Goal: Transaction & Acquisition: Book appointment/travel/reservation

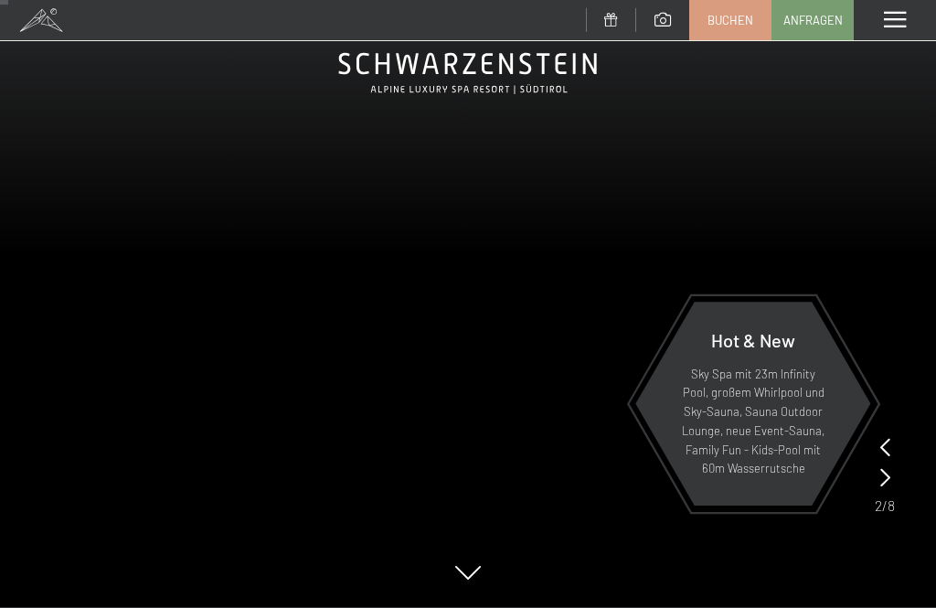
scroll to position [93, 0]
click at [903, 22] on span at bounding box center [895, 20] width 22 height 16
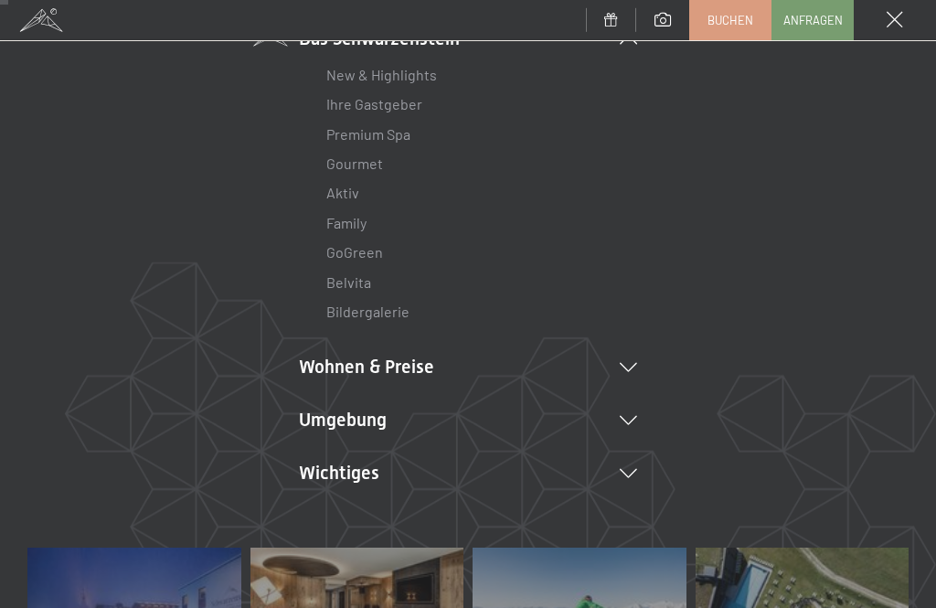
scroll to position [176, 0]
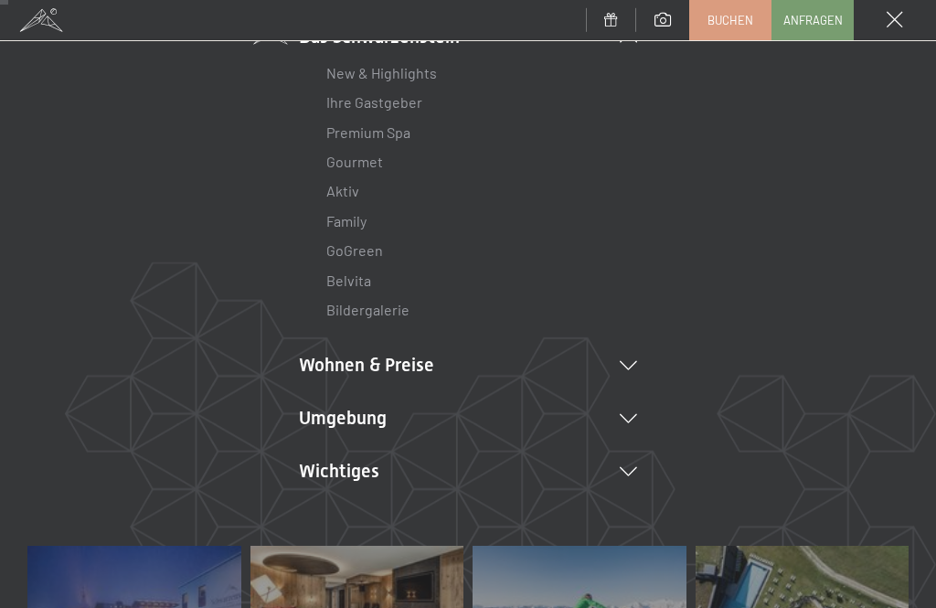
click at [632, 369] on li "Wohnen & Preise Inklusivleistungen Zimmer & Preise Liste Angebote Liste Familie…" at bounding box center [468, 365] width 338 height 26
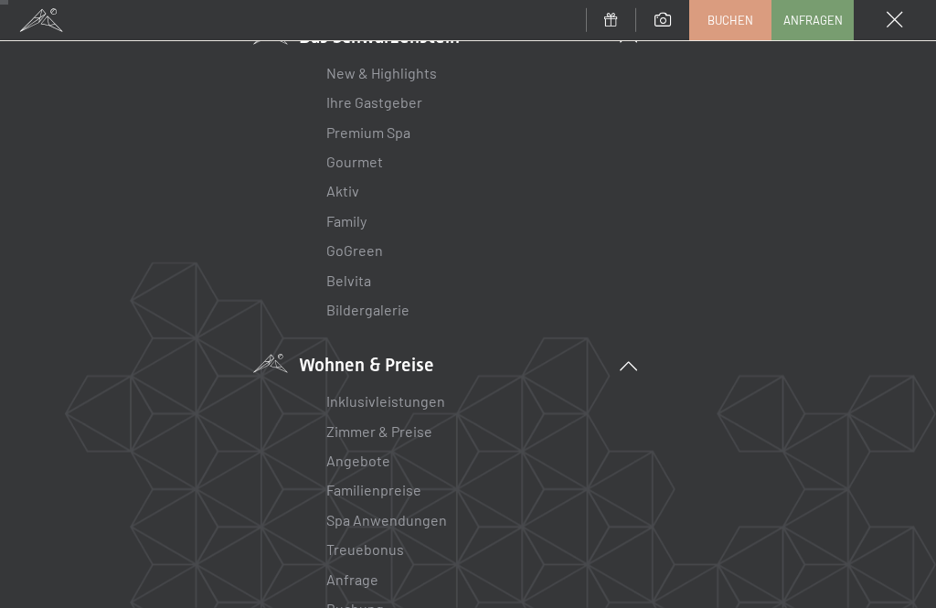
click at [377, 459] on link "Angebote" at bounding box center [358, 460] width 64 height 17
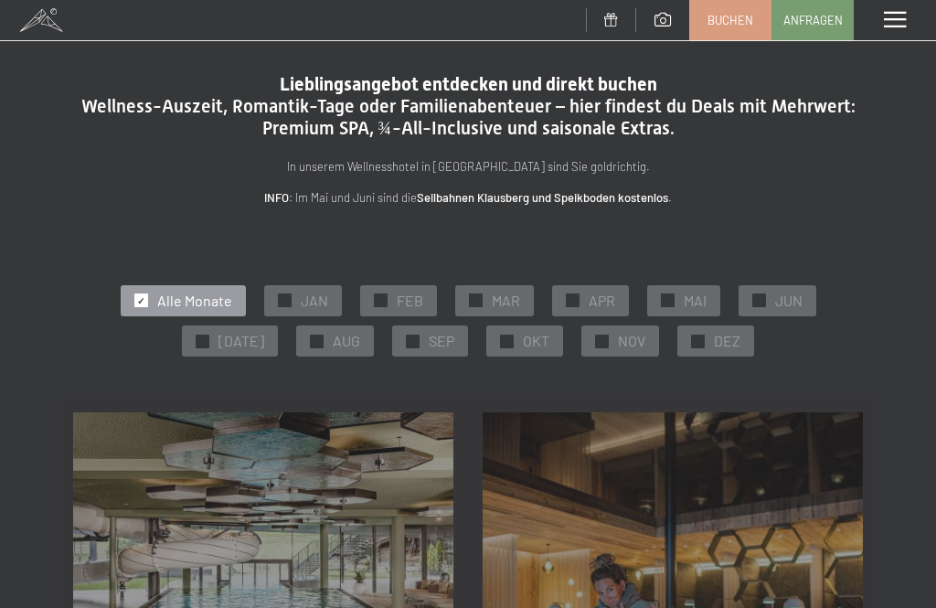
click at [531, 347] on span "OKT" at bounding box center [536, 341] width 27 height 20
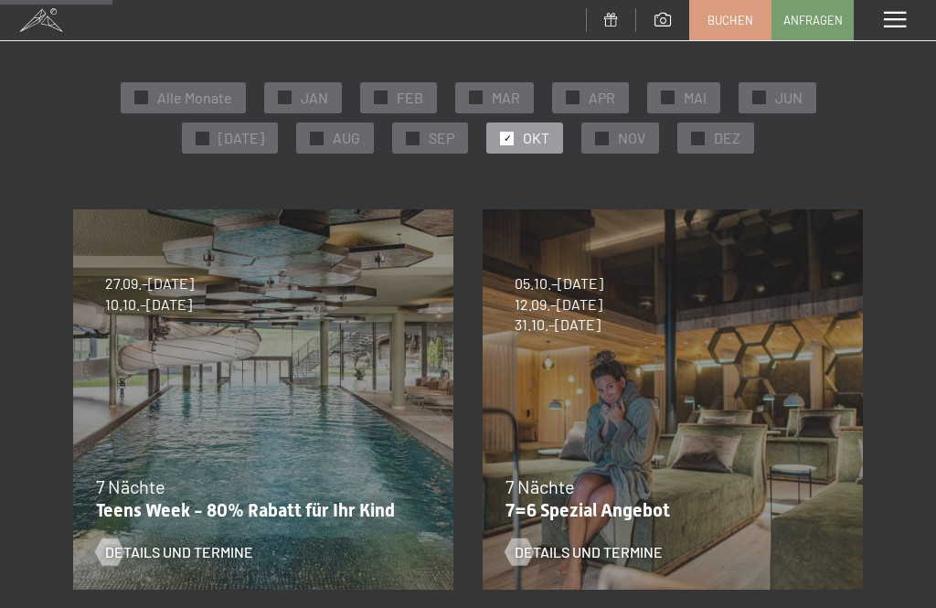
scroll to position [202, 0]
click at [621, 144] on span "NOV" at bounding box center [631, 139] width 27 height 20
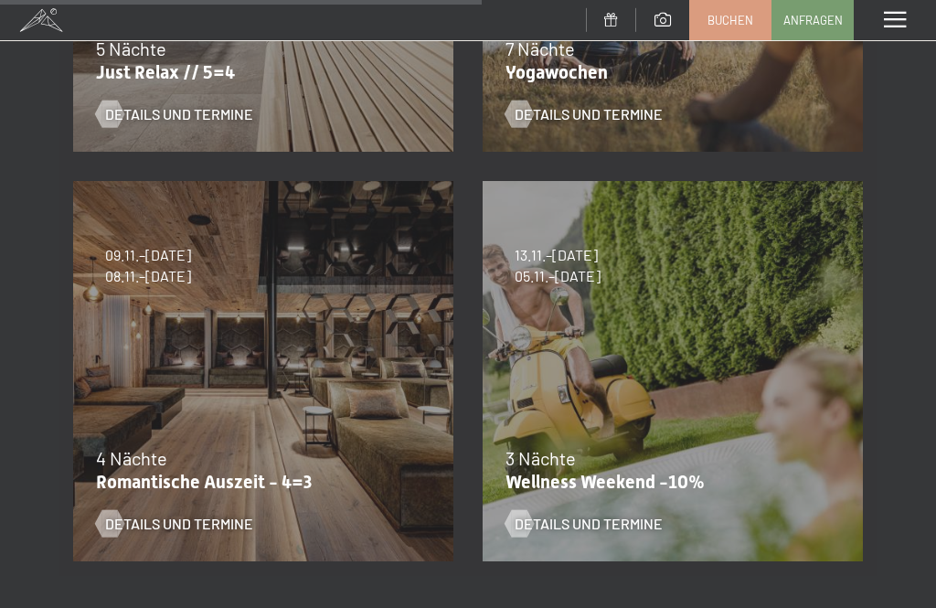
scroll to position [1055, 0]
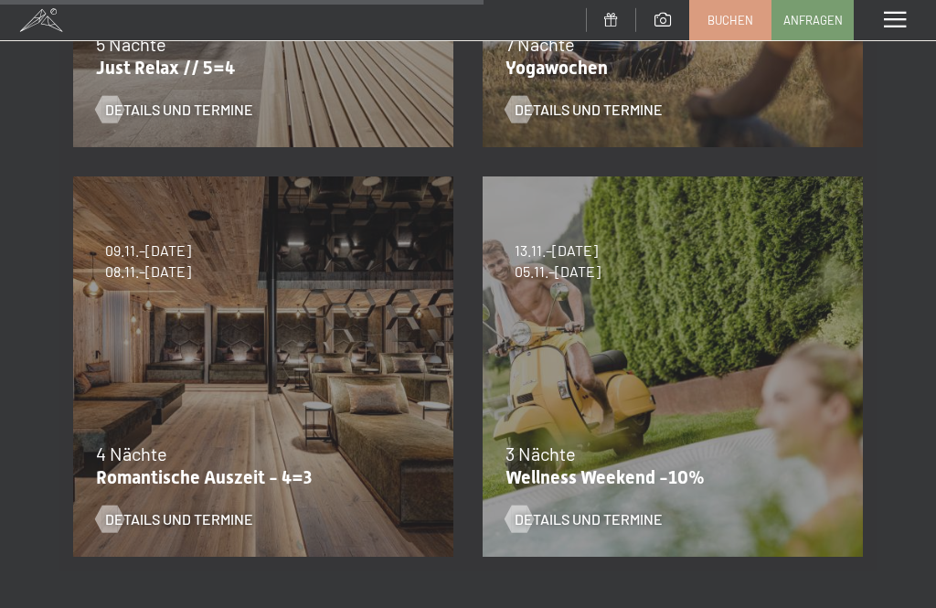
click at [202, 519] on span "Details und Termine" at bounding box center [179, 519] width 148 height 20
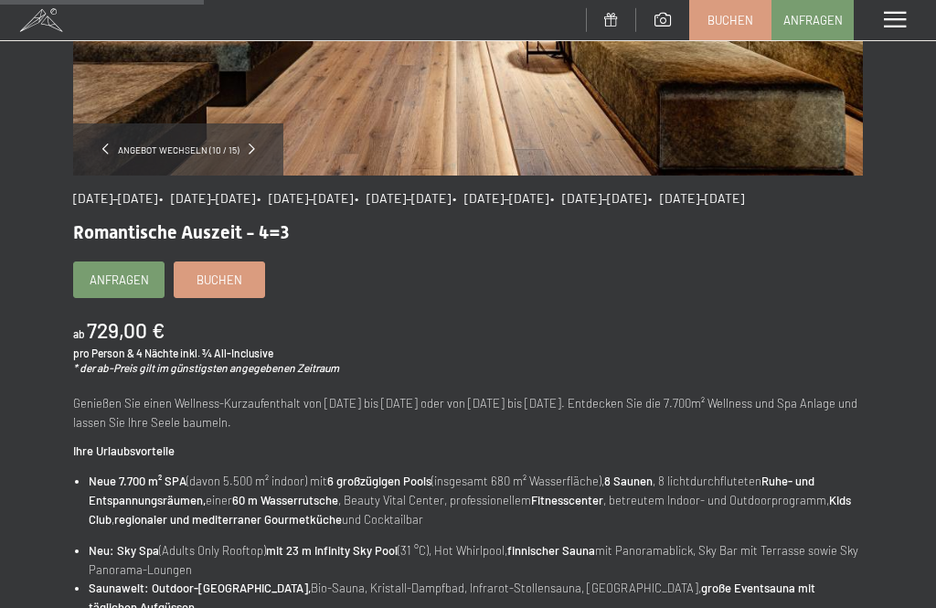
scroll to position [390, 0]
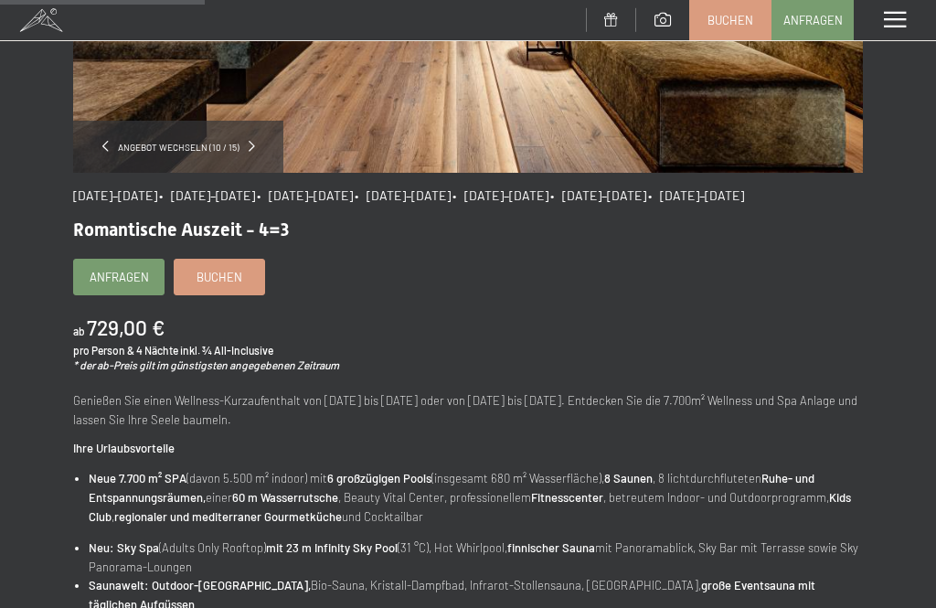
click at [226, 285] on span "Buchen" at bounding box center [220, 277] width 46 height 16
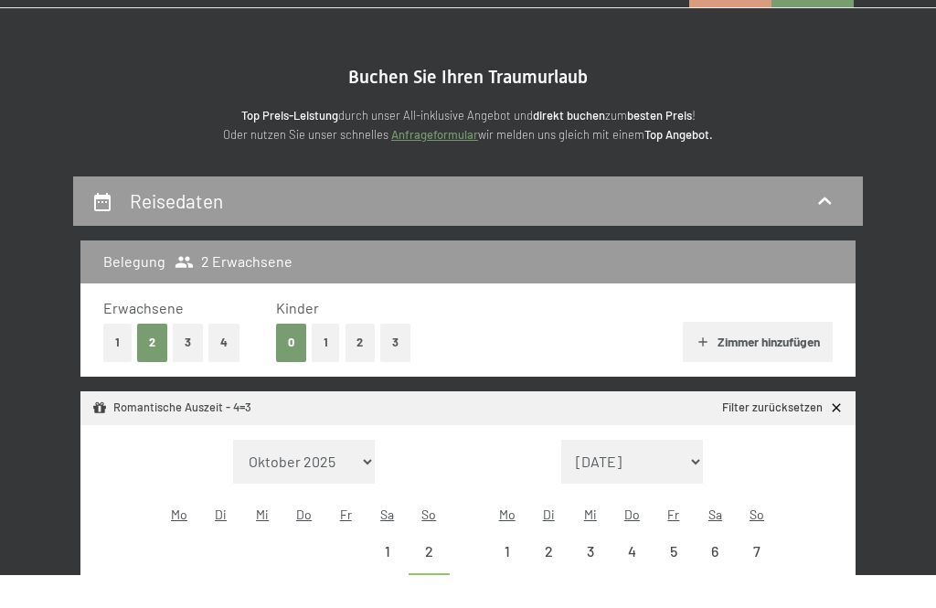
scroll to position [307, 0]
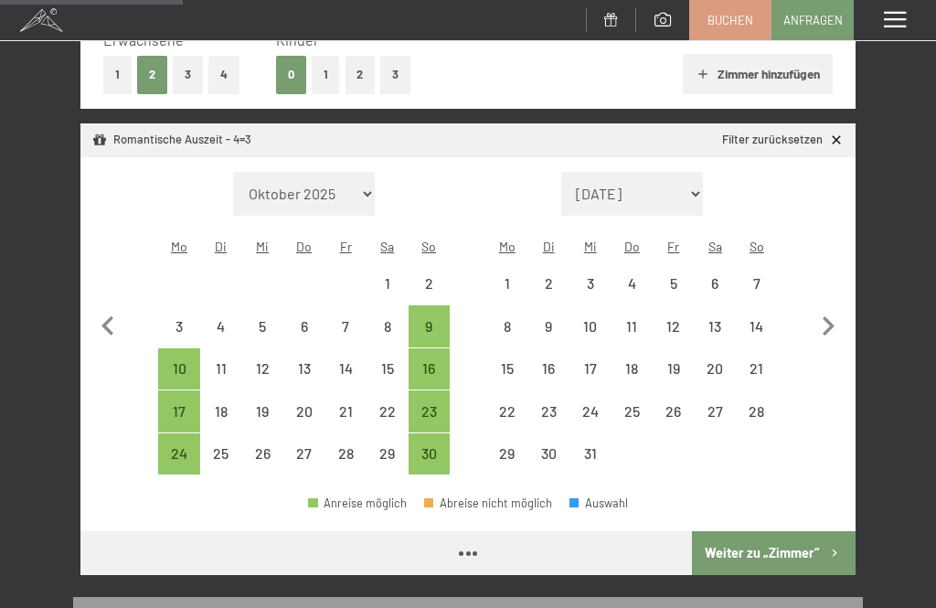
select select "2025-11-01"
select select "2025-12-01"
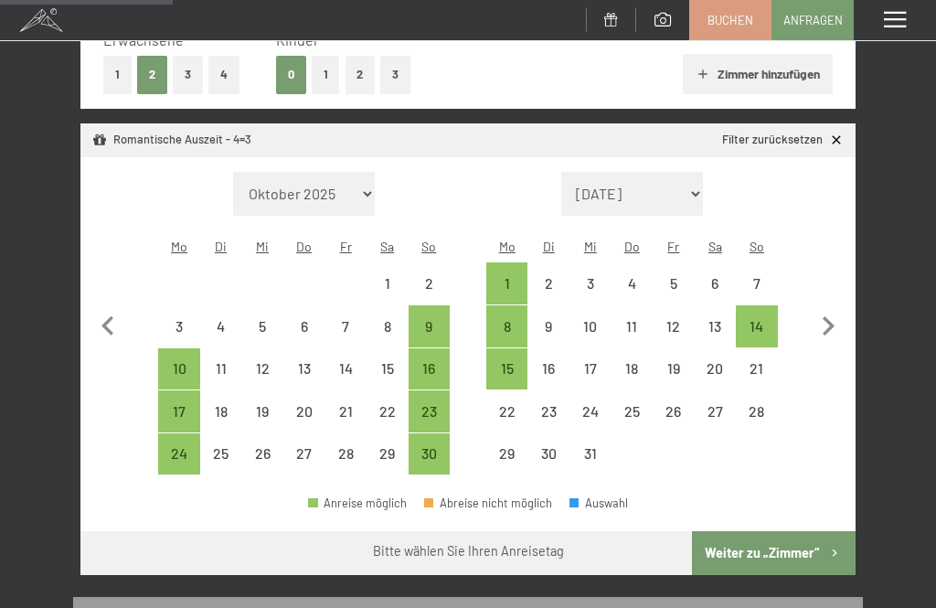
click at [429, 319] on div "9" at bounding box center [430, 338] width 38 height 38
select select "2025-11-01"
select select "2025-12-01"
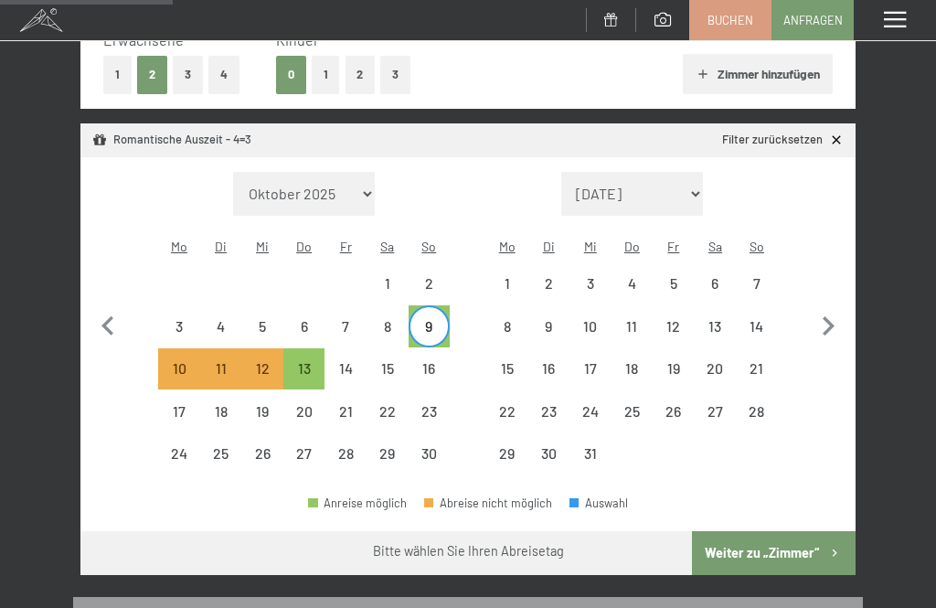
click at [778, 531] on button "Weiter zu „Zimmer“" at bounding box center [774, 553] width 164 height 44
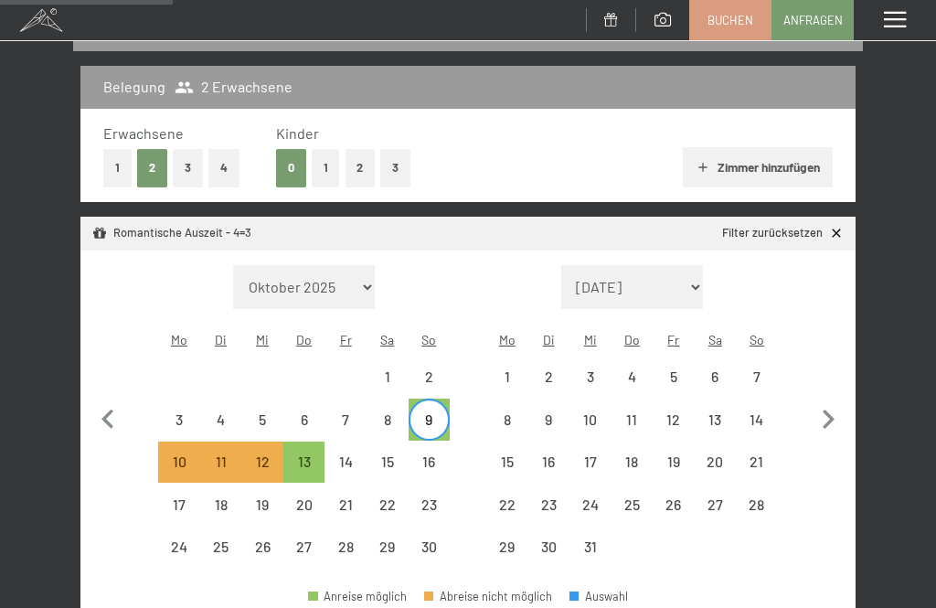
select select "2025-11-01"
select select "2025-12-01"
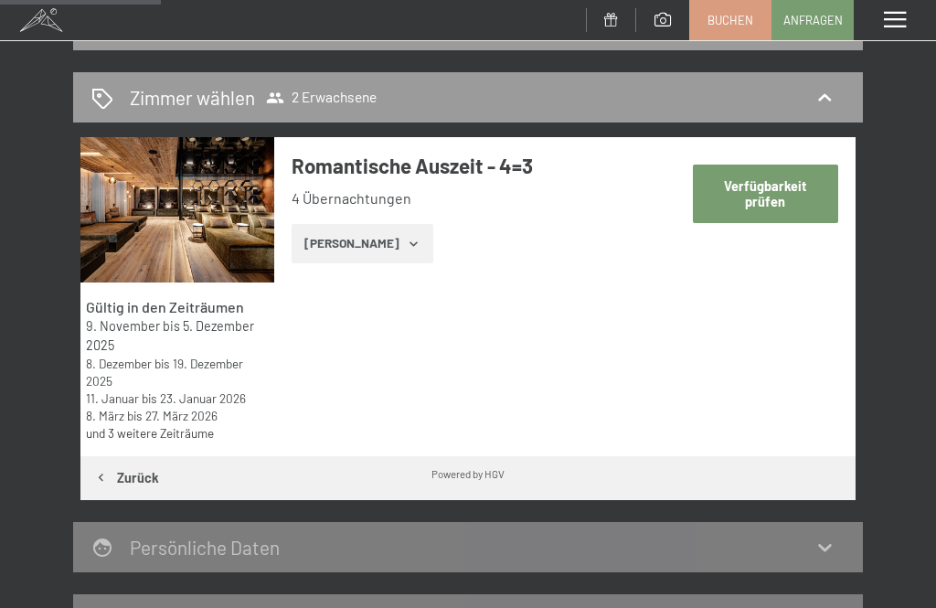
click at [771, 200] on button "Verfügbarkeit prüfen" at bounding box center [765, 194] width 145 height 58
select select "2025-11-01"
select select "2025-12-01"
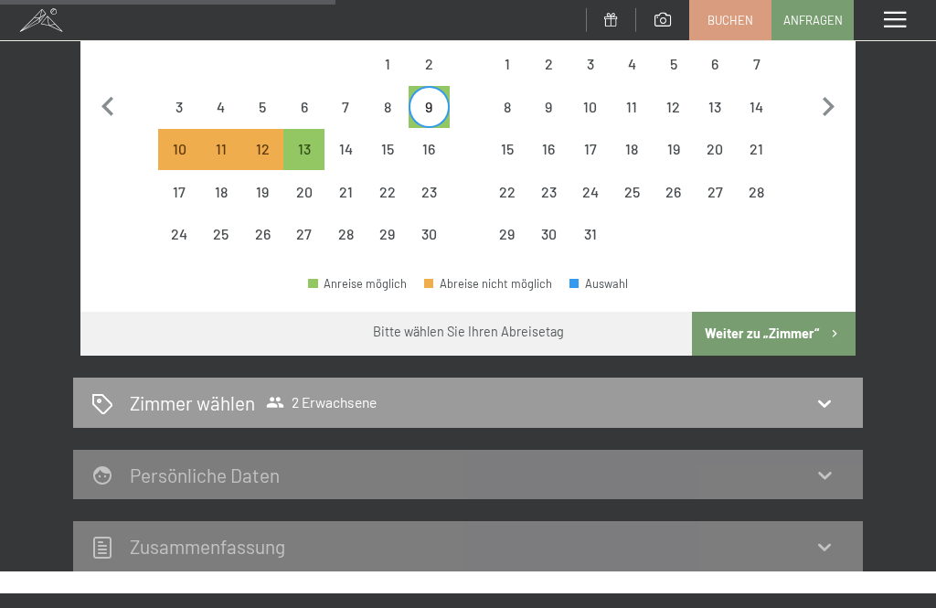
scroll to position [526, 0]
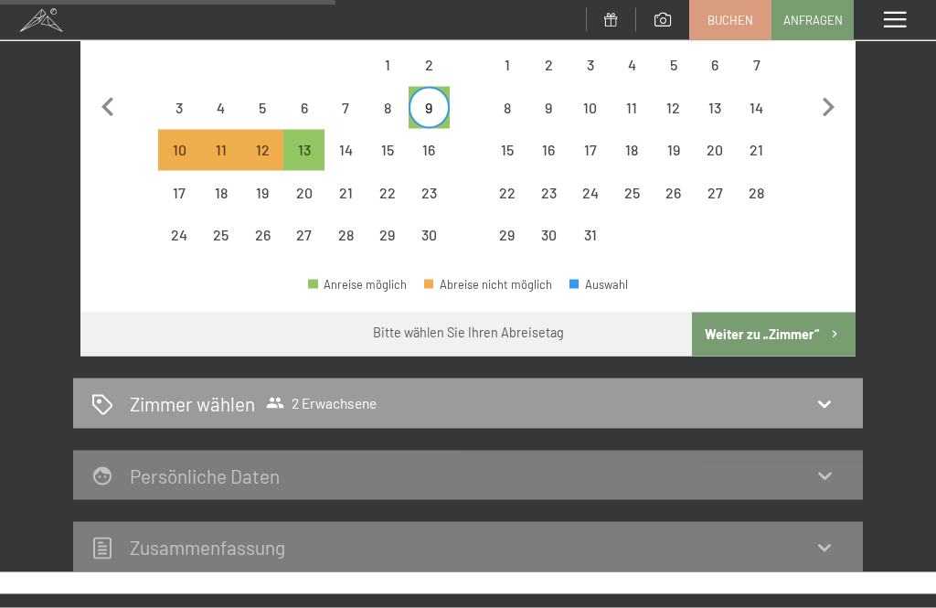
click at [433, 101] on div "9" at bounding box center [430, 120] width 38 height 38
select select "2025-11-01"
select select "2025-12-01"
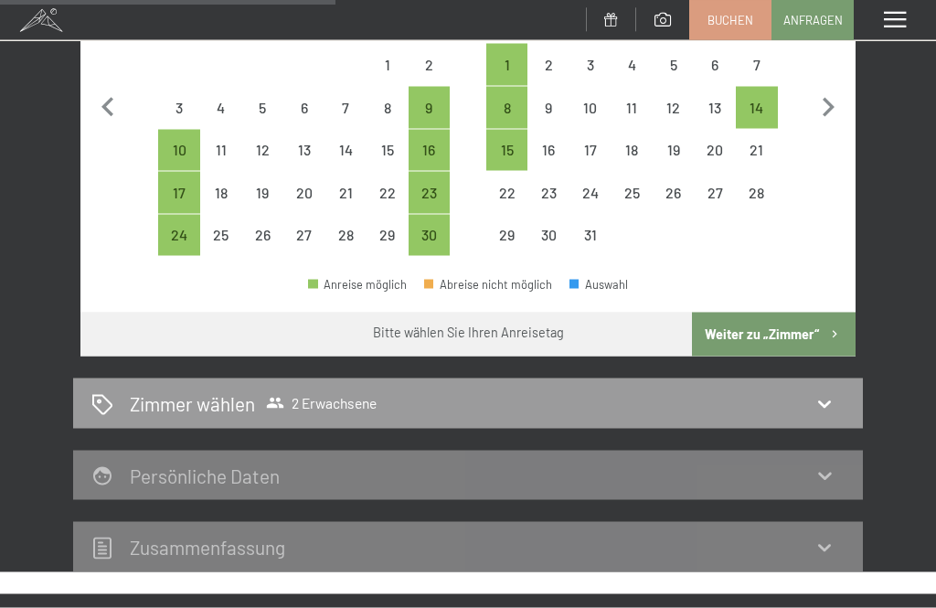
scroll to position [527, 0]
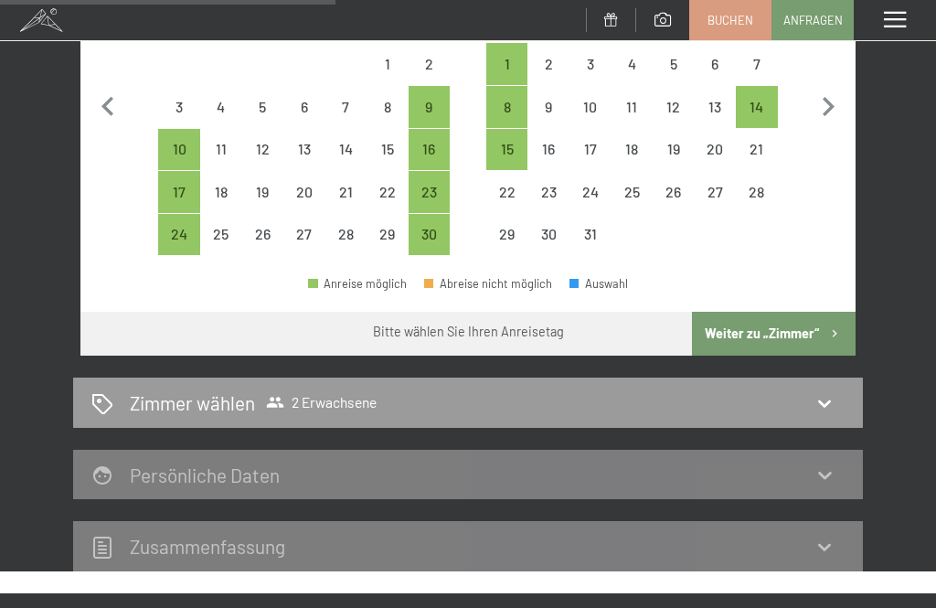
click at [313, 142] on div "13" at bounding box center [304, 161] width 38 height 38
select select "2025-11-01"
select select "2025-12-01"
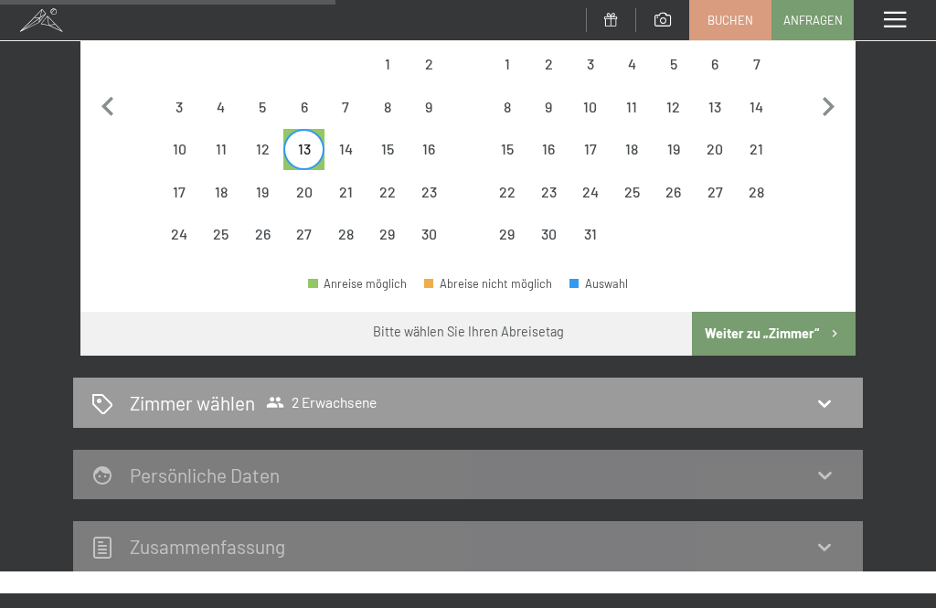
click at [434, 100] on div "9" at bounding box center [430, 119] width 38 height 38
select select "2025-11-01"
select select "2025-12-01"
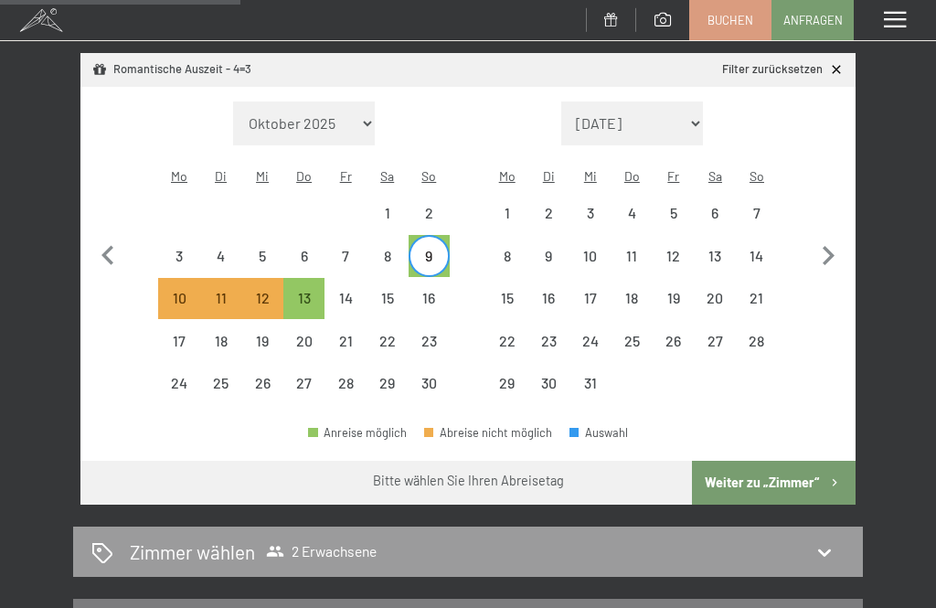
scroll to position [376, 0]
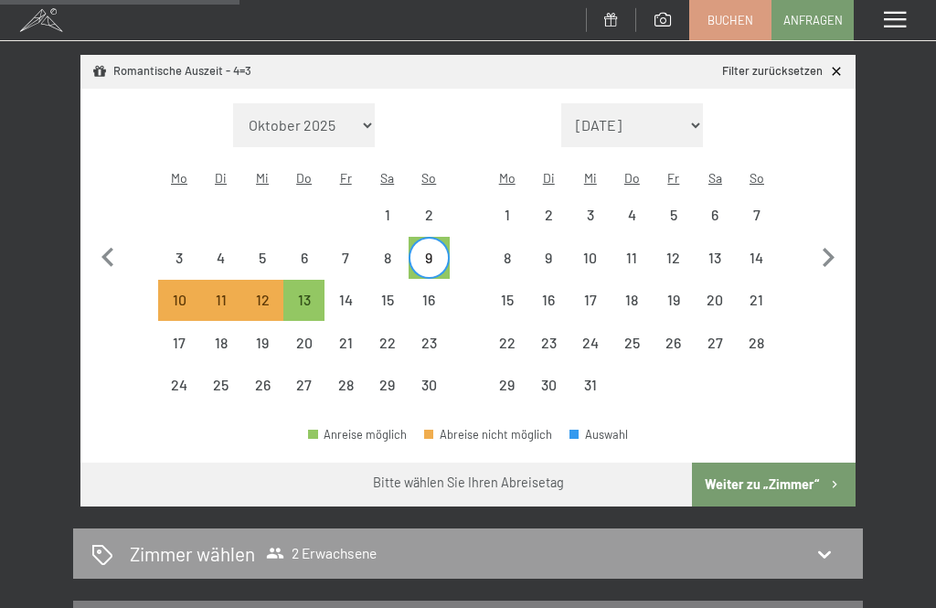
click at [440, 282] on div "16" at bounding box center [430, 301] width 38 height 38
select select "2025-11-01"
select select "2025-12-01"
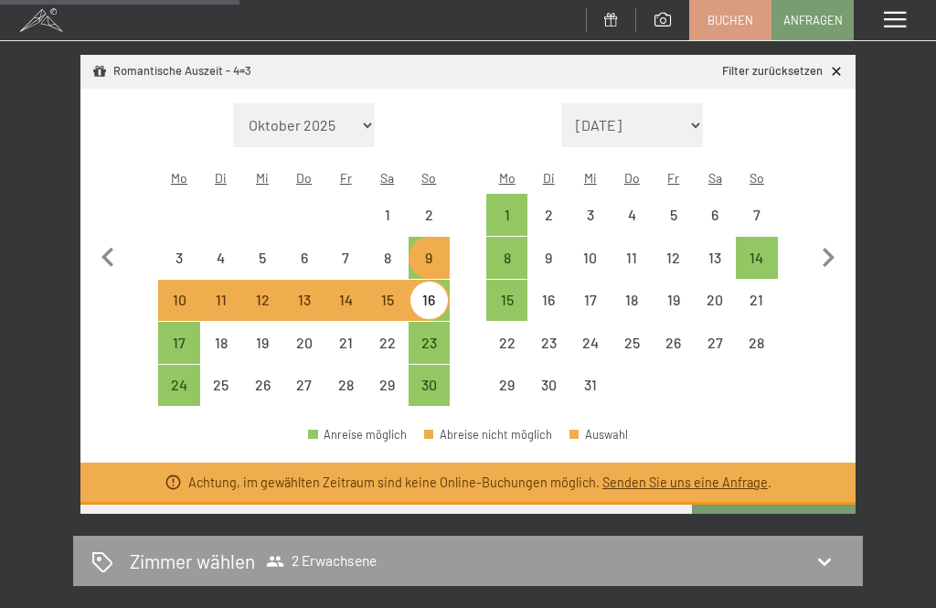
select select "2025-11-01"
select select "2025-12-01"
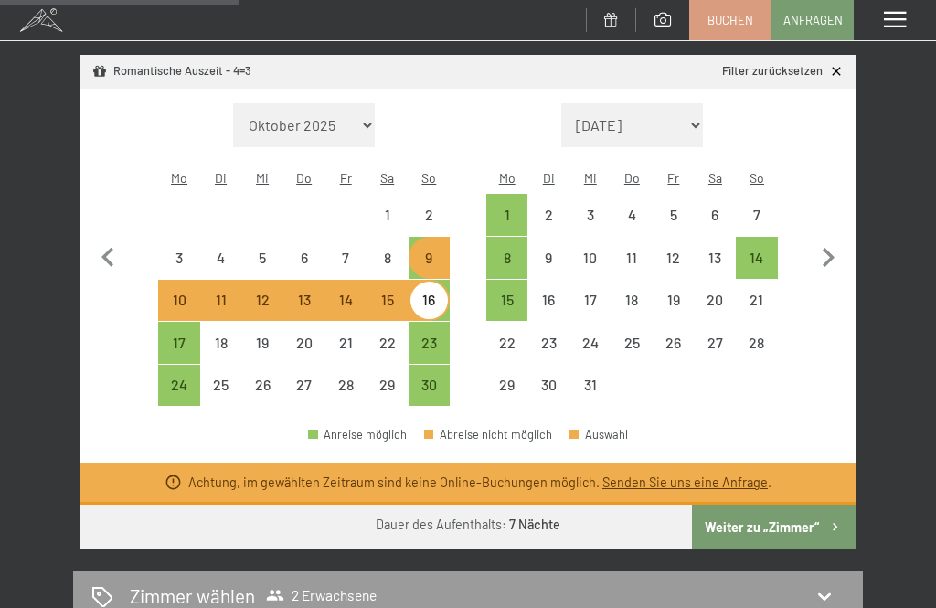
click at [310, 336] on div "20" at bounding box center [304, 355] width 38 height 38
select select "2025-11-01"
select select "2025-12-01"
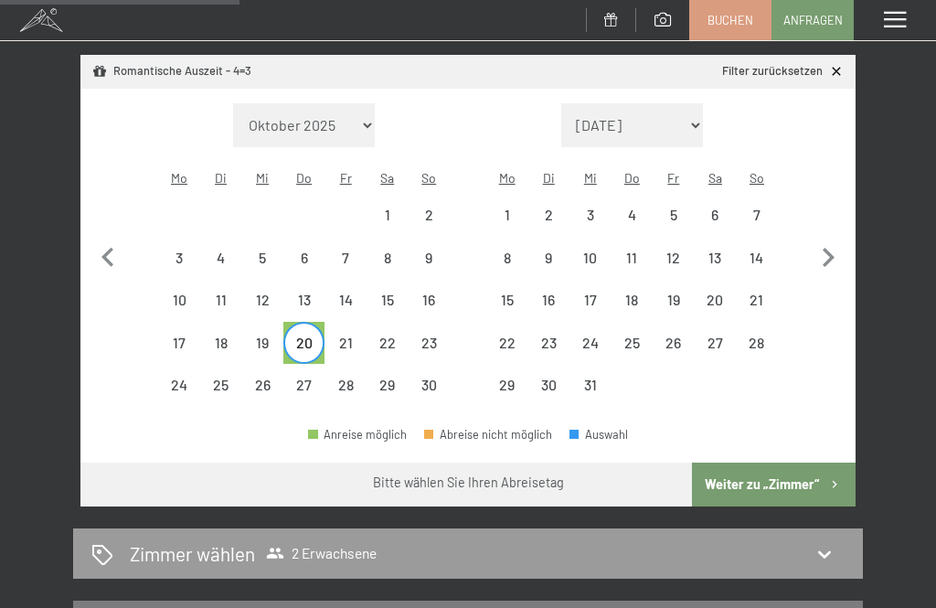
click at [431, 293] on div "16" at bounding box center [430, 312] width 38 height 38
select select "2025-11-01"
select select "2025-12-01"
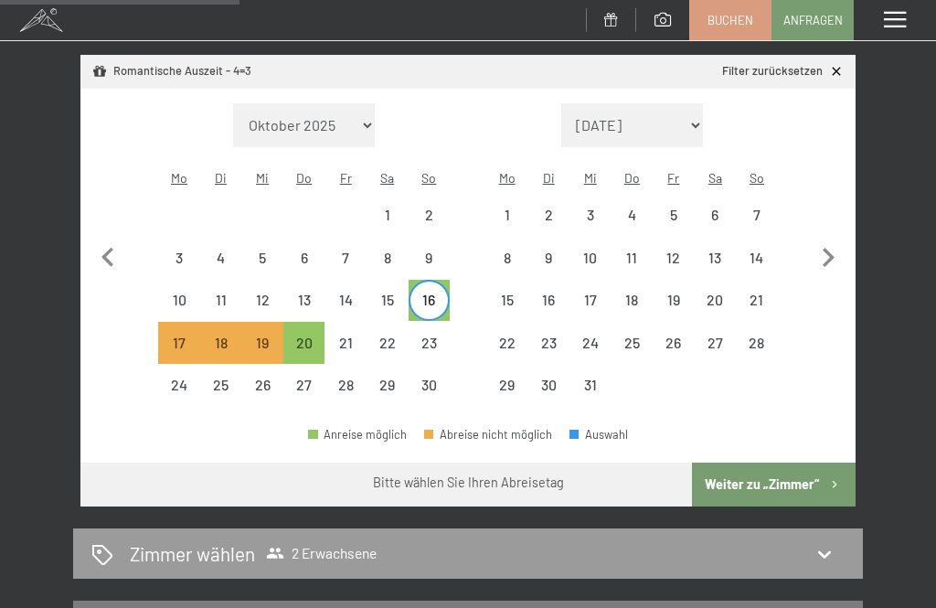
click at [779, 463] on button "Weiter zu „Zimmer“" at bounding box center [774, 485] width 164 height 44
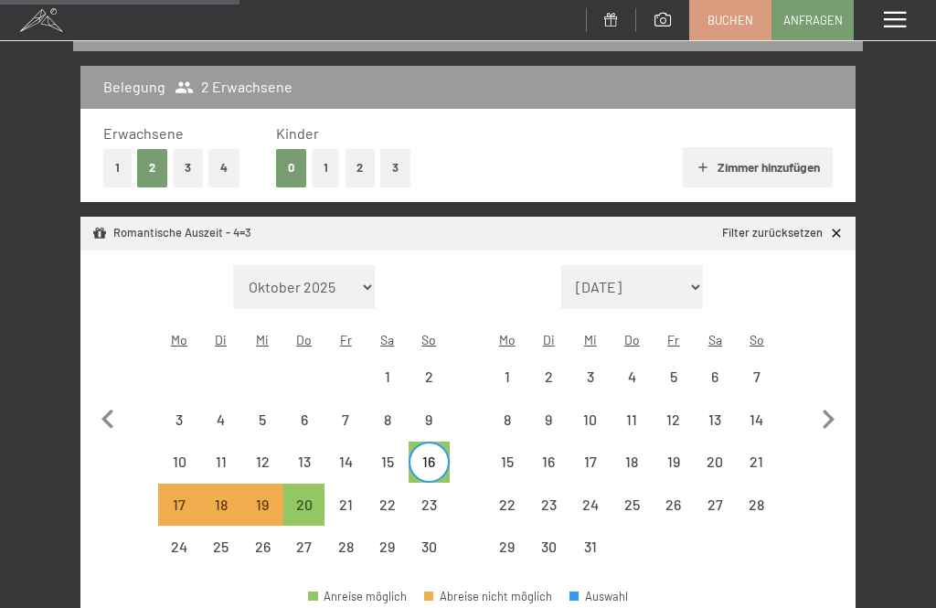
select select "2025-11-01"
select select "2025-12-01"
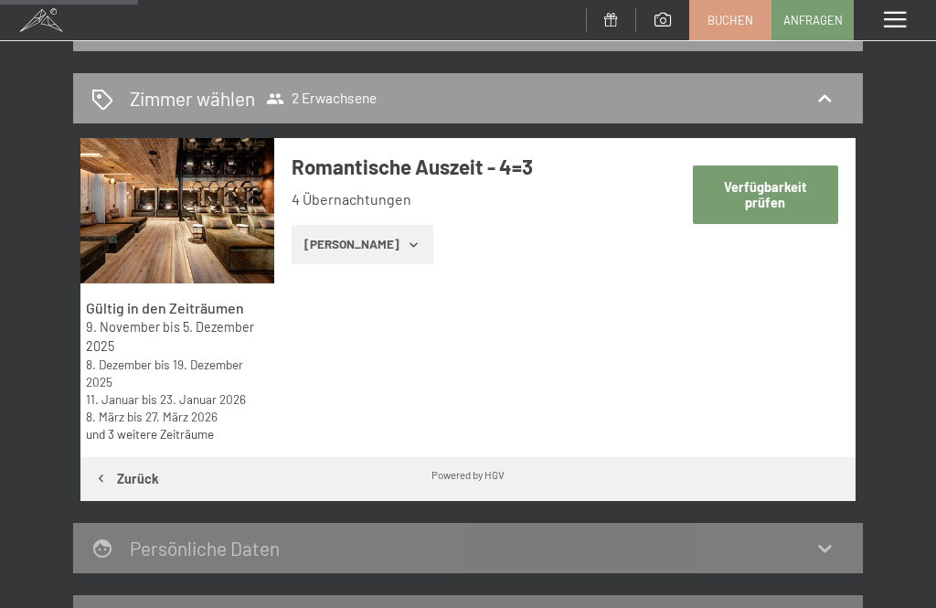
click at [776, 191] on button "Verfügbarkeit prüfen" at bounding box center [765, 195] width 145 height 58
select select "2025-11-01"
select select "2025-12-01"
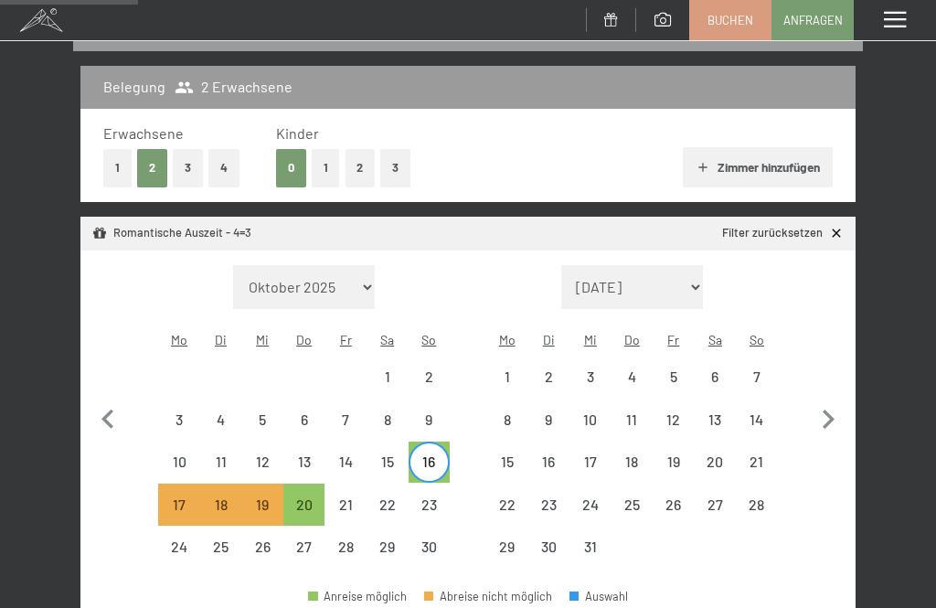
select select "2025-11-01"
select select "2025-12-01"
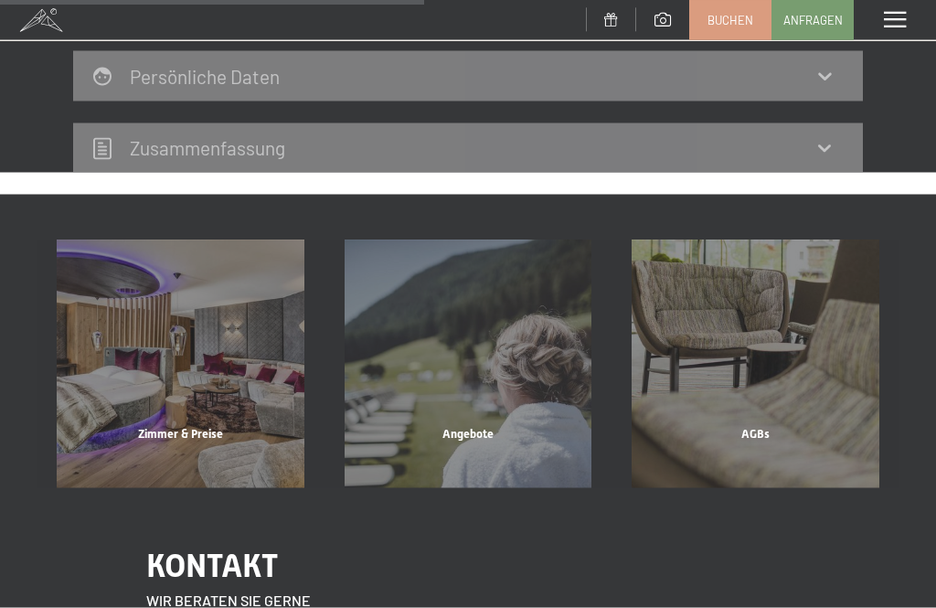
scroll to position [704, 0]
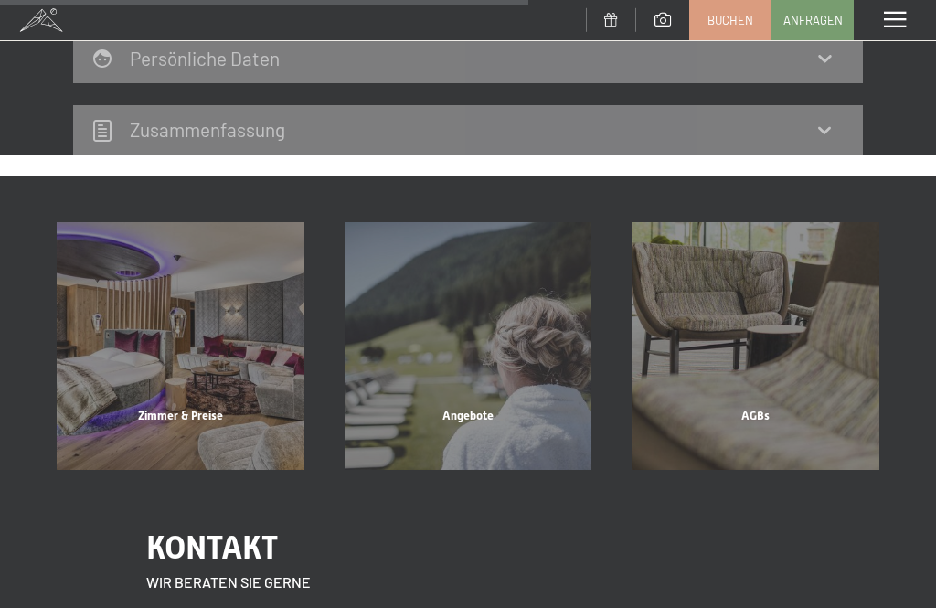
click at [243, 408] on div "Zimmer & Preise" at bounding box center [181, 439] width 288 height 62
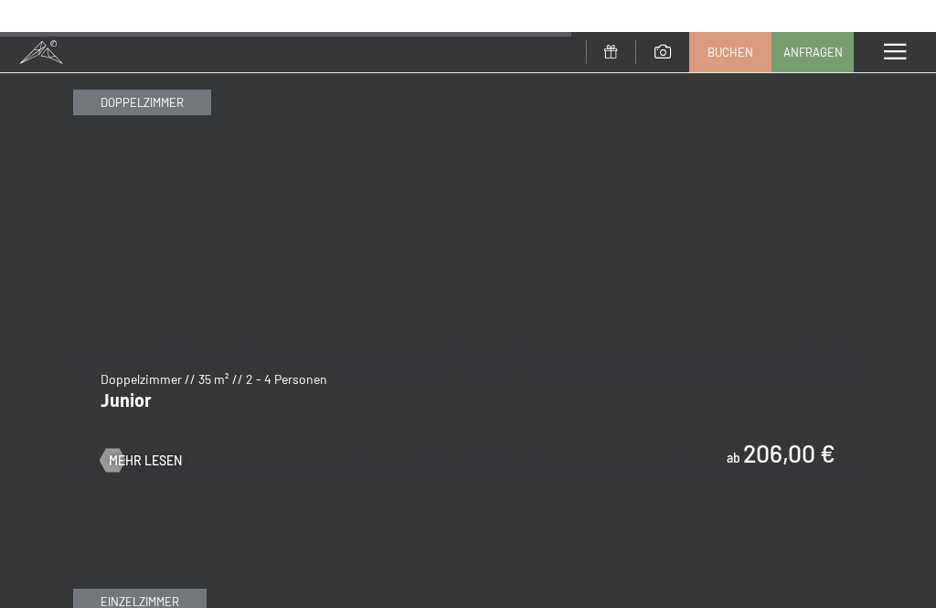
scroll to position [5250, 0]
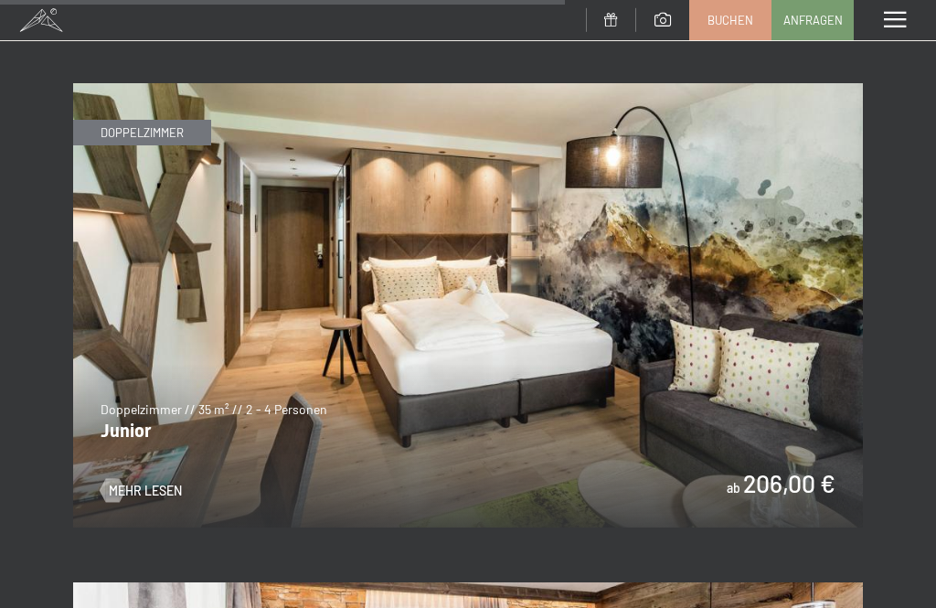
click at [773, 472] on img at bounding box center [468, 305] width 790 height 444
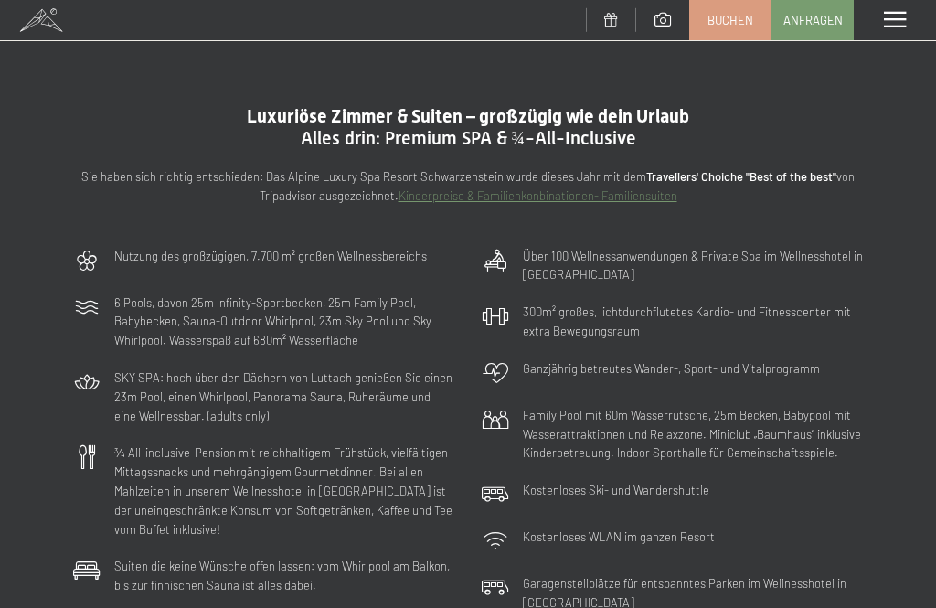
click at [895, 23] on span at bounding box center [895, 20] width 22 height 16
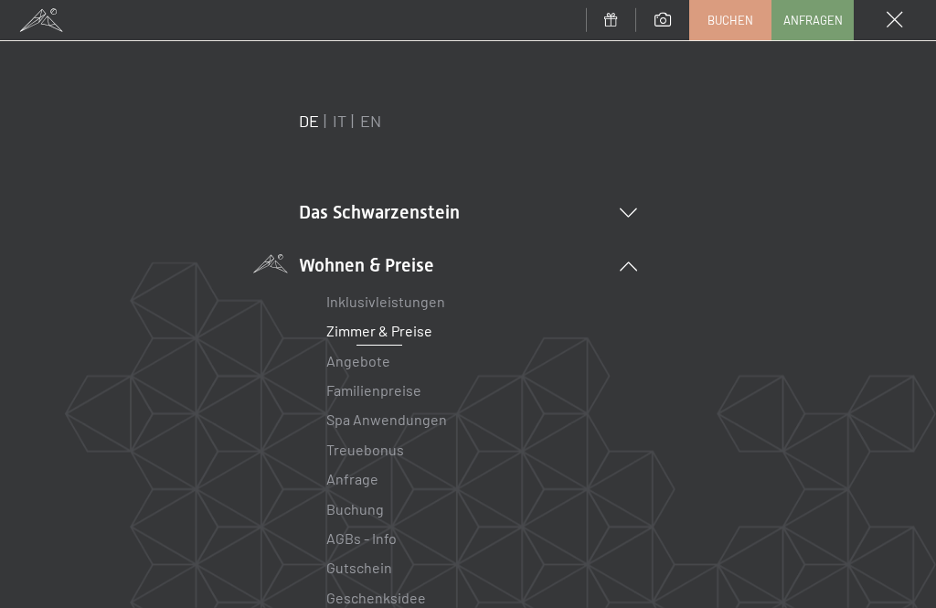
click at [414, 335] on link "Zimmer & Preise" at bounding box center [379, 330] width 106 height 17
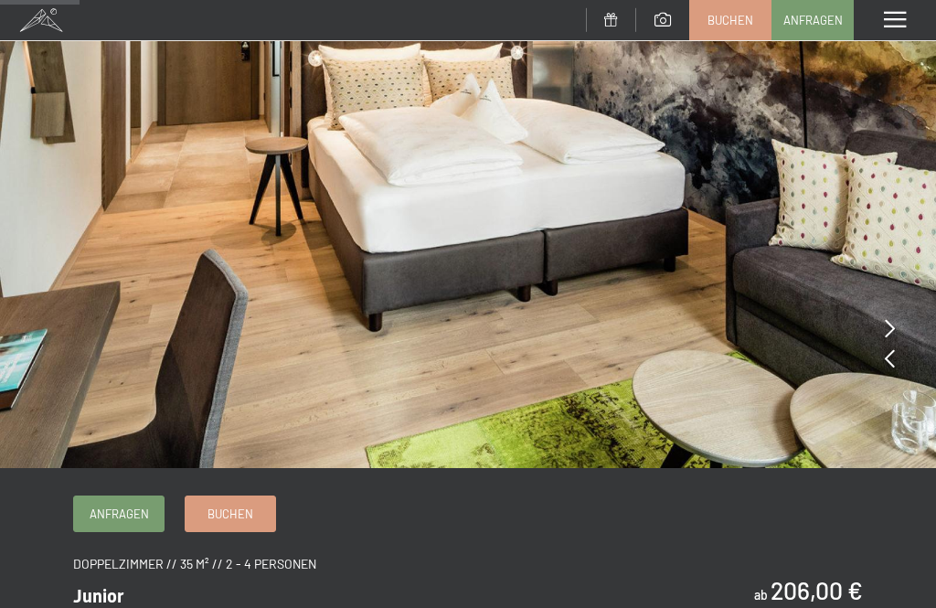
scroll to position [230, 0]
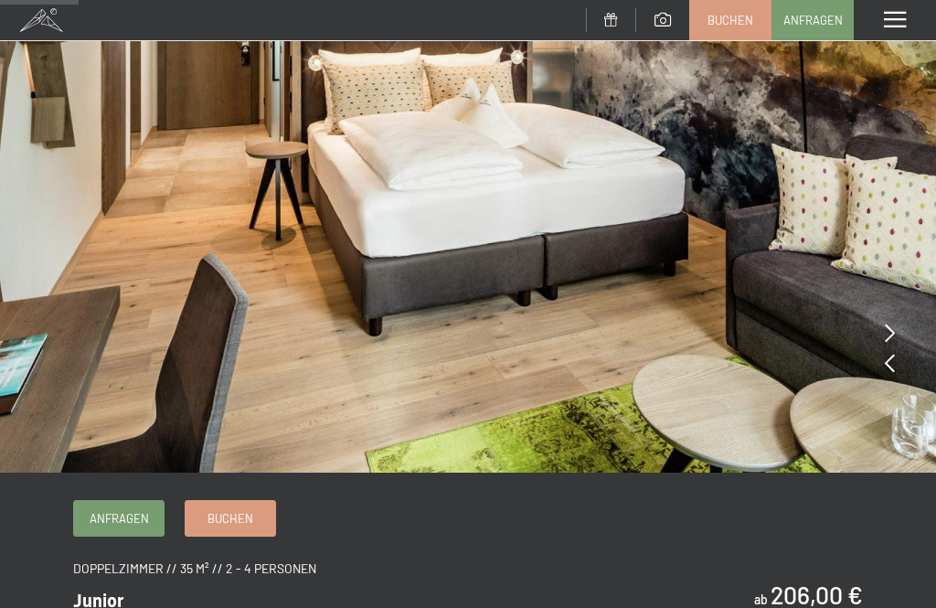
click at [893, 335] on icon at bounding box center [890, 333] width 10 height 18
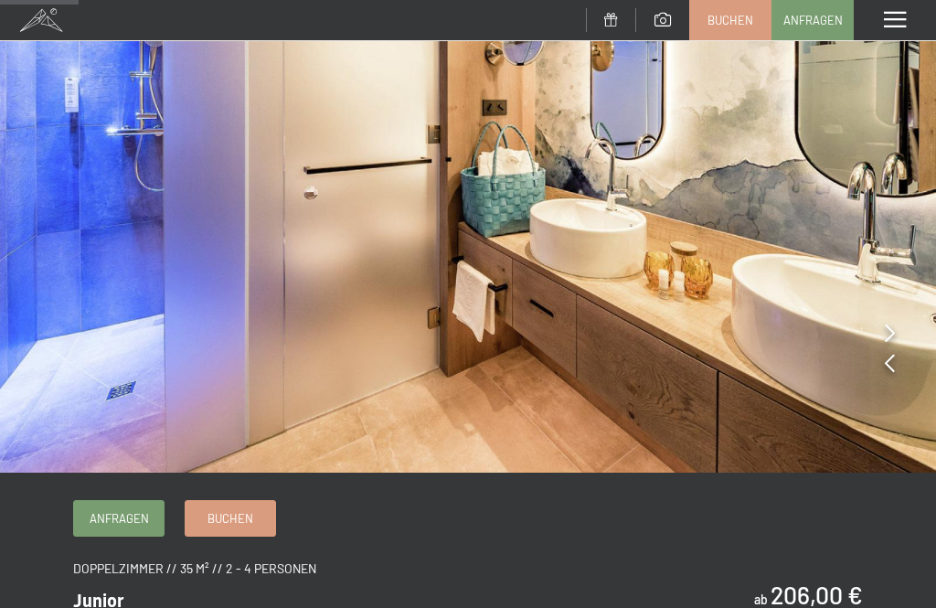
click at [890, 341] on icon at bounding box center [890, 333] width 10 height 18
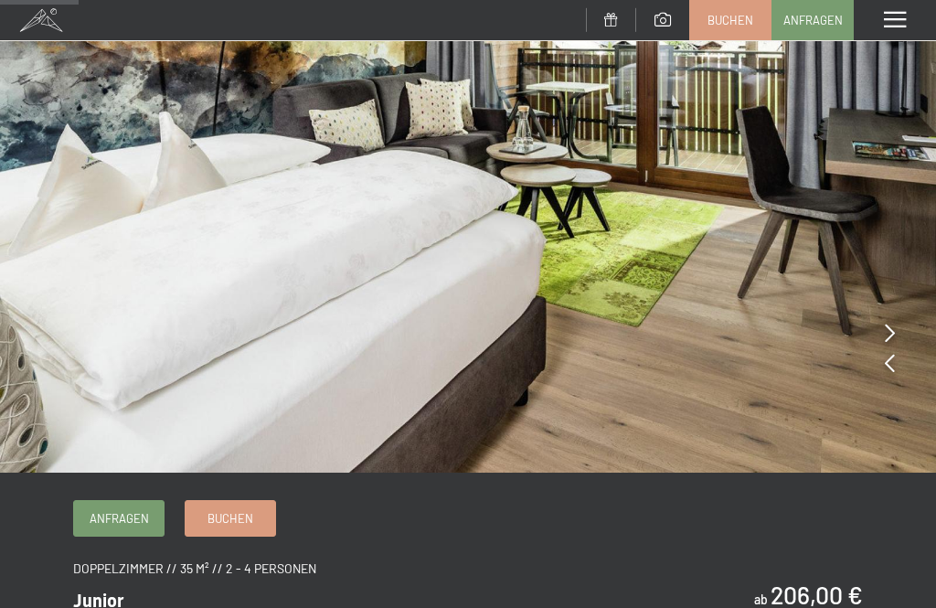
click at [891, 337] on icon at bounding box center [890, 333] width 10 height 18
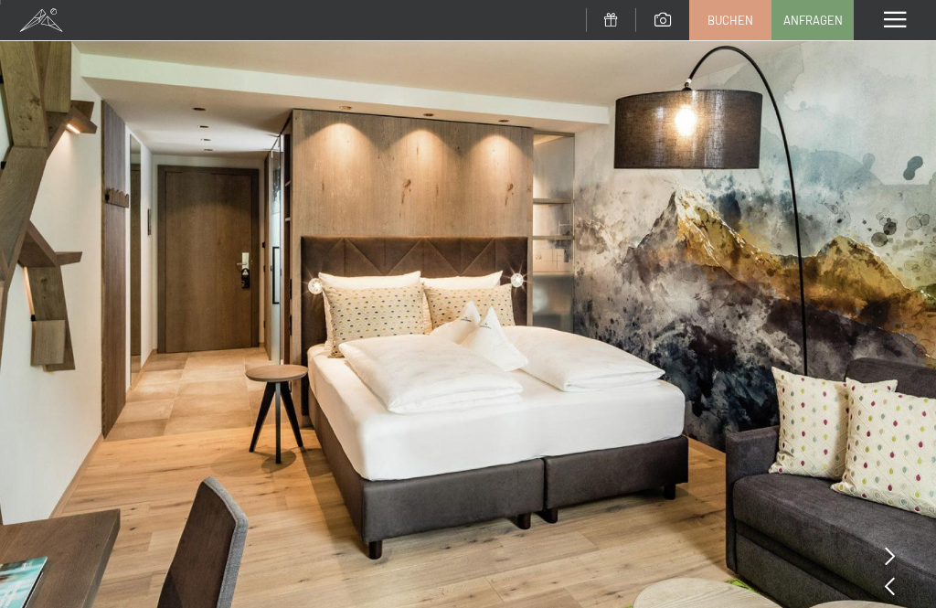
scroll to position [0, 0]
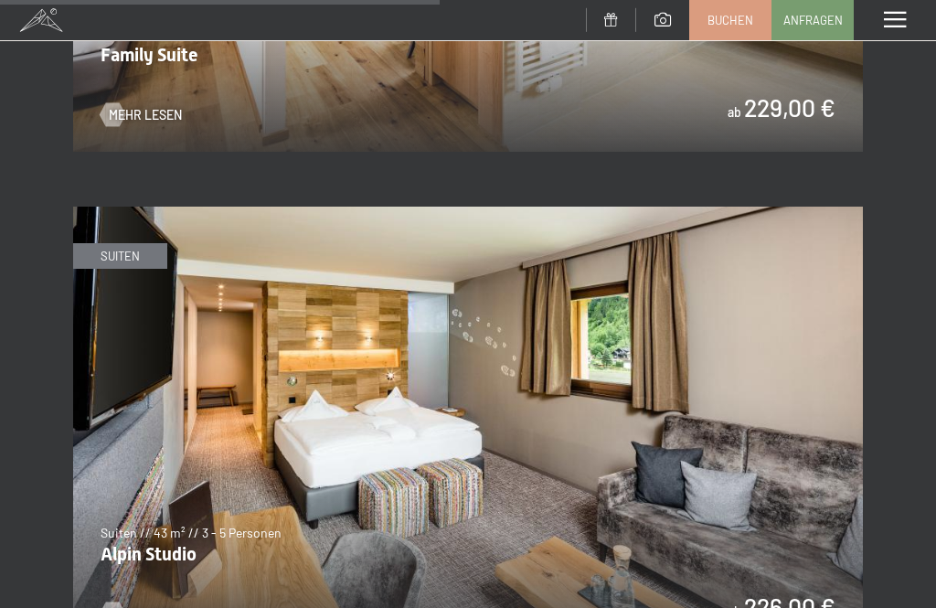
scroll to position [4273, 0]
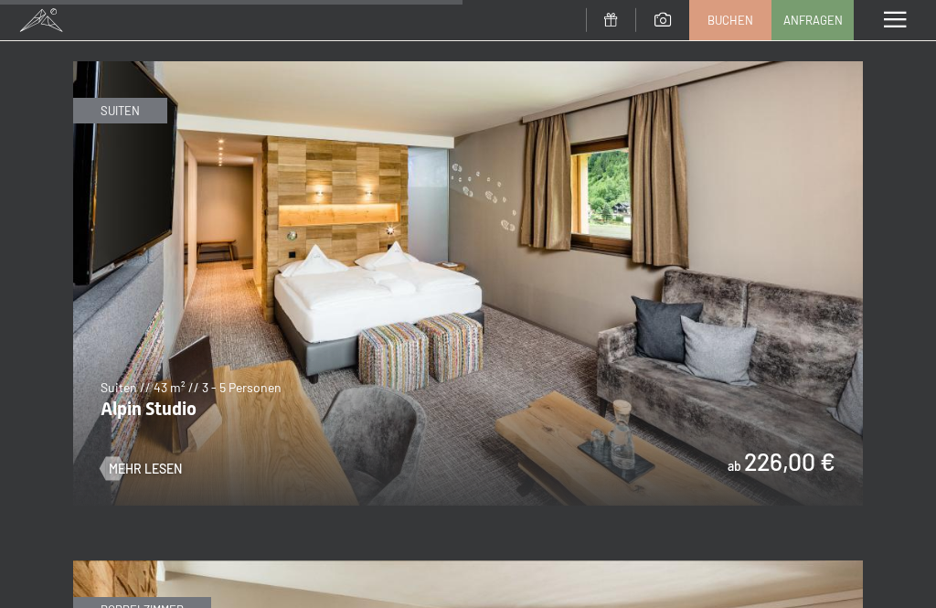
click at [766, 452] on img at bounding box center [468, 283] width 790 height 444
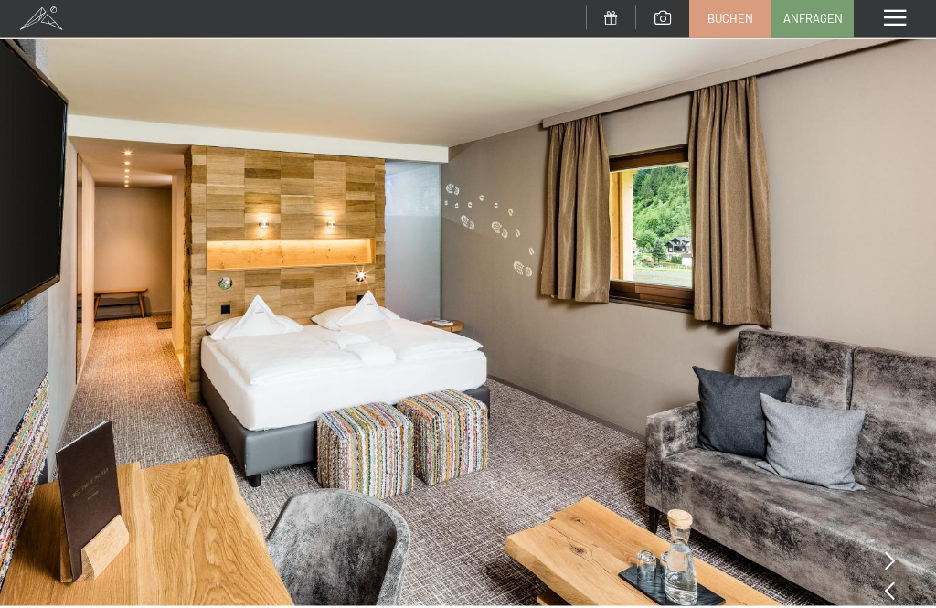
scroll to position [123, 0]
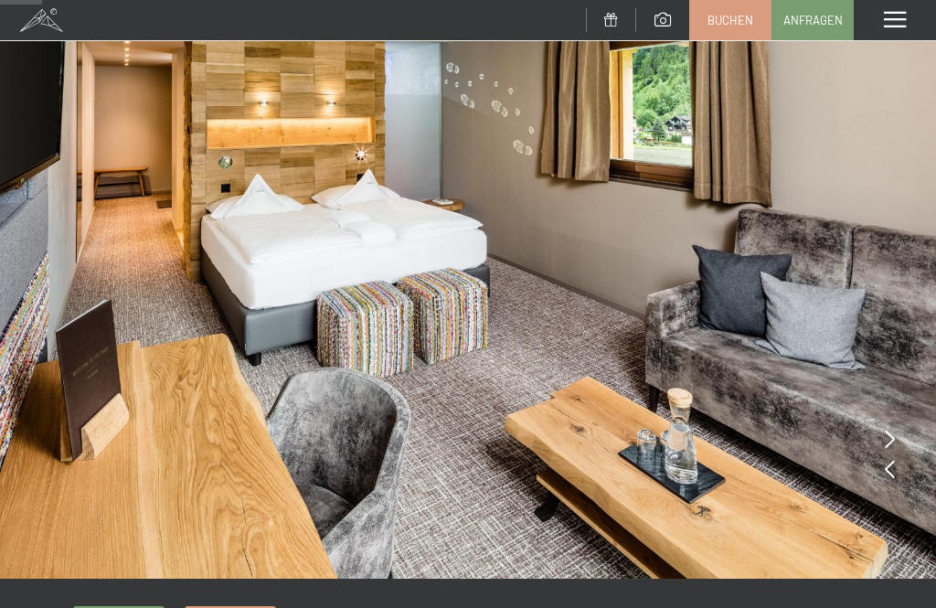
click at [891, 443] on icon at bounding box center [890, 439] width 10 height 18
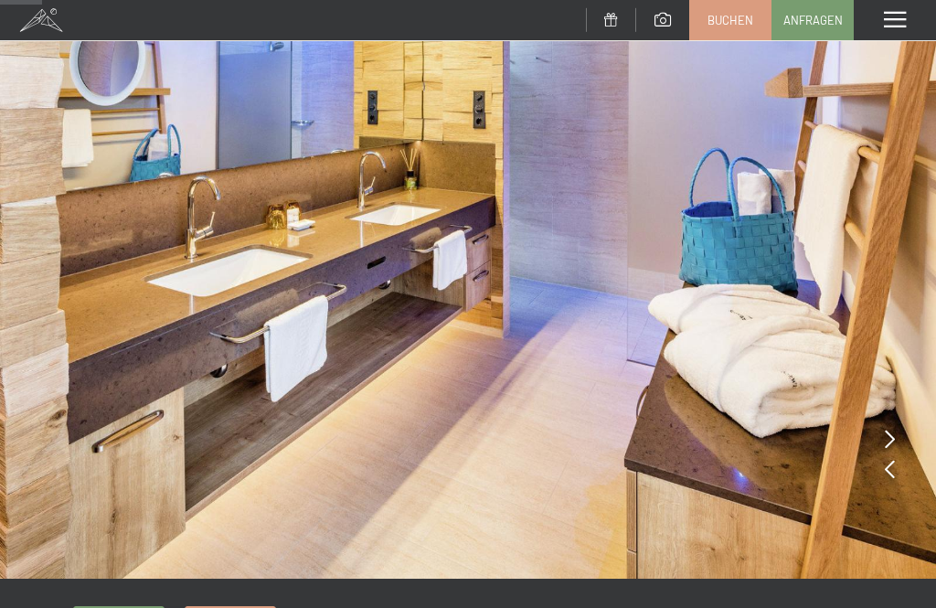
click at [897, 439] on img at bounding box center [468, 228] width 936 height 702
click at [900, 436] on img at bounding box center [468, 228] width 936 height 702
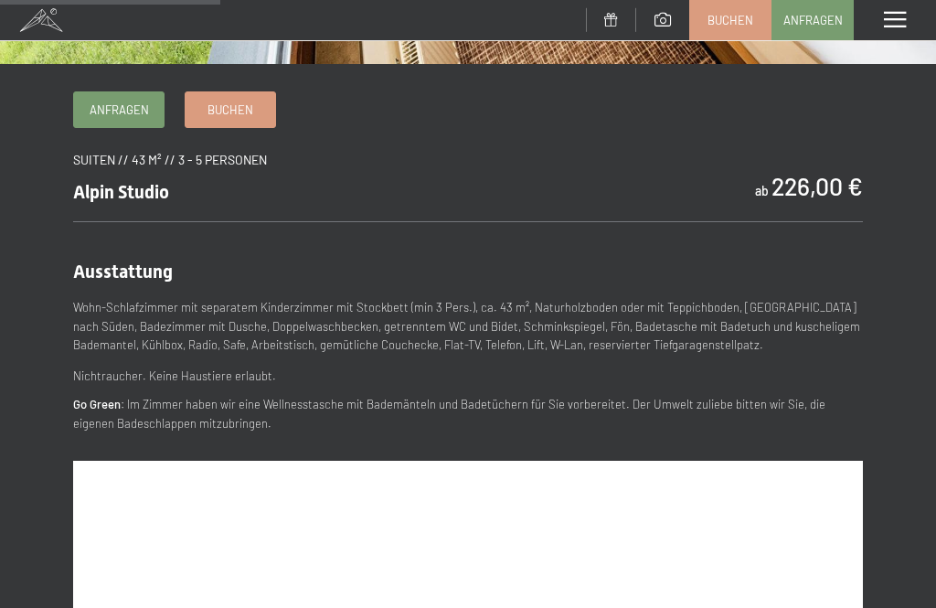
scroll to position [642, 0]
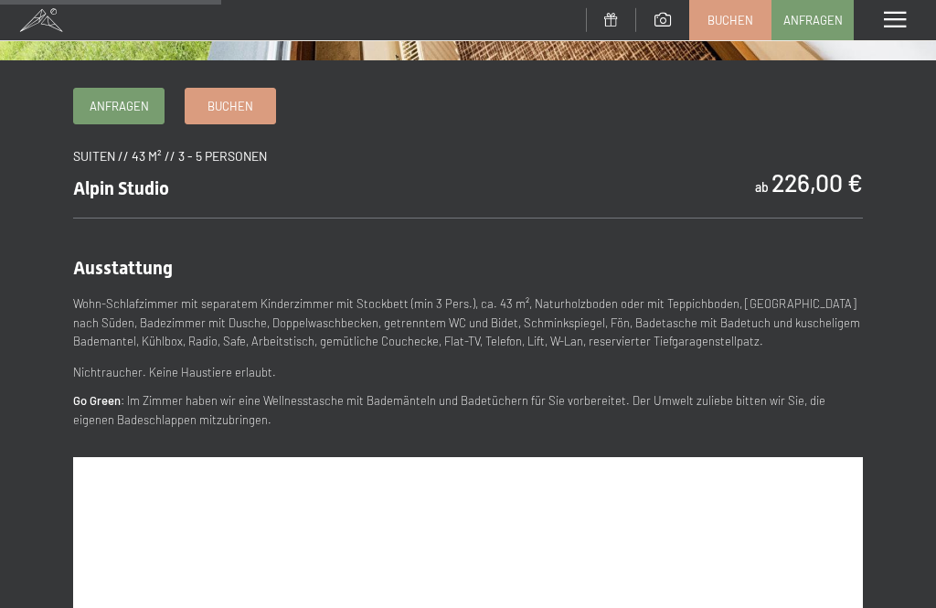
click at [254, 112] on link "Buchen" at bounding box center [231, 106] width 90 height 35
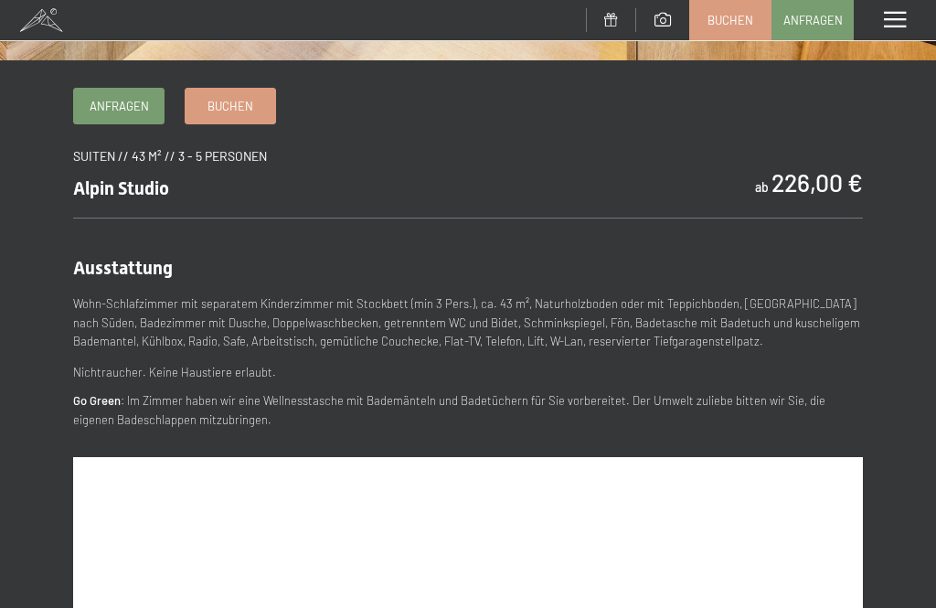
scroll to position [0, 0]
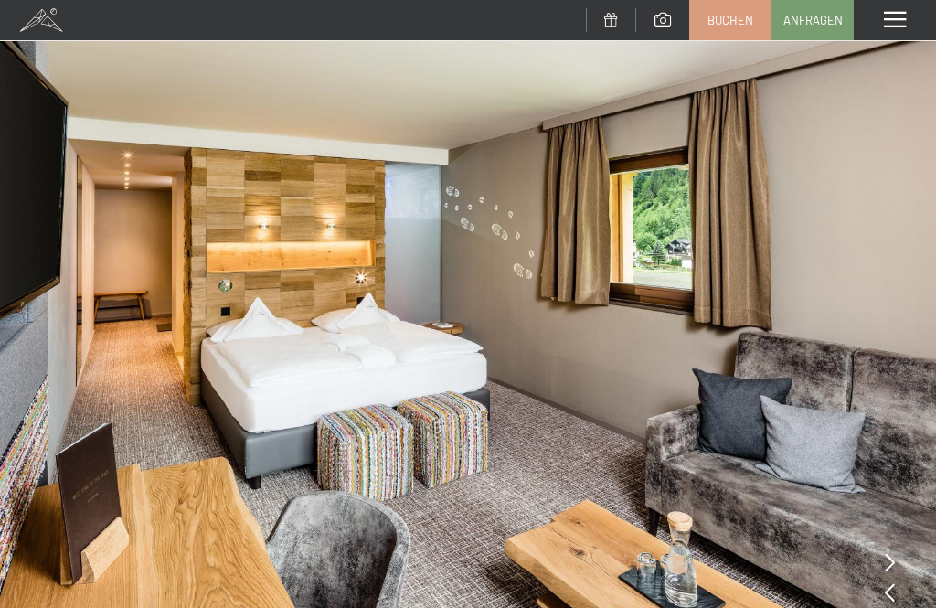
click at [890, 23] on span at bounding box center [895, 20] width 22 height 16
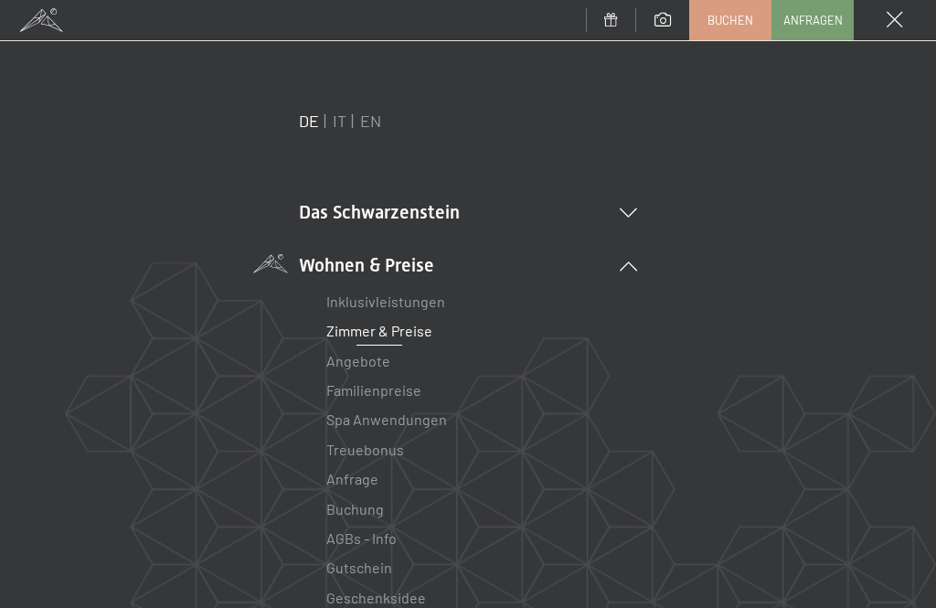
click at [368, 361] on link "Angebote" at bounding box center [358, 360] width 64 height 17
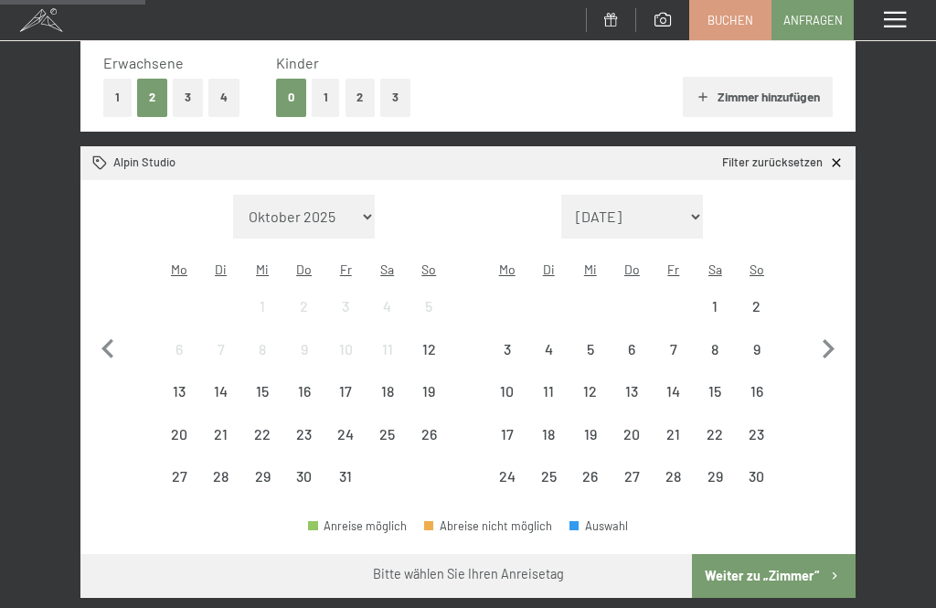
click at [428, 384] on div "19" at bounding box center [430, 403] width 38 height 38
click at [276, 427] on div "22" at bounding box center [262, 446] width 38 height 38
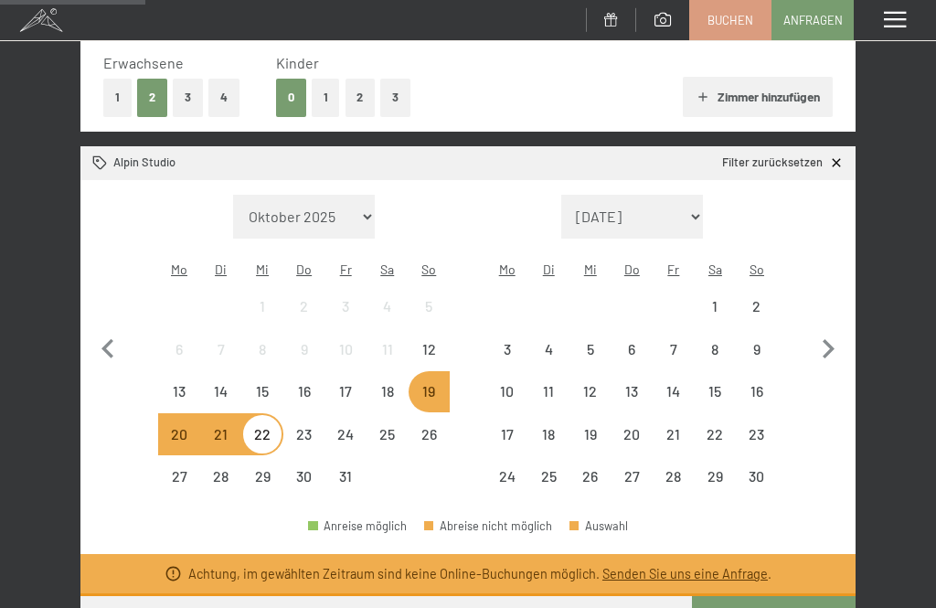
click at [765, 287] on div "2" at bounding box center [757, 306] width 38 height 38
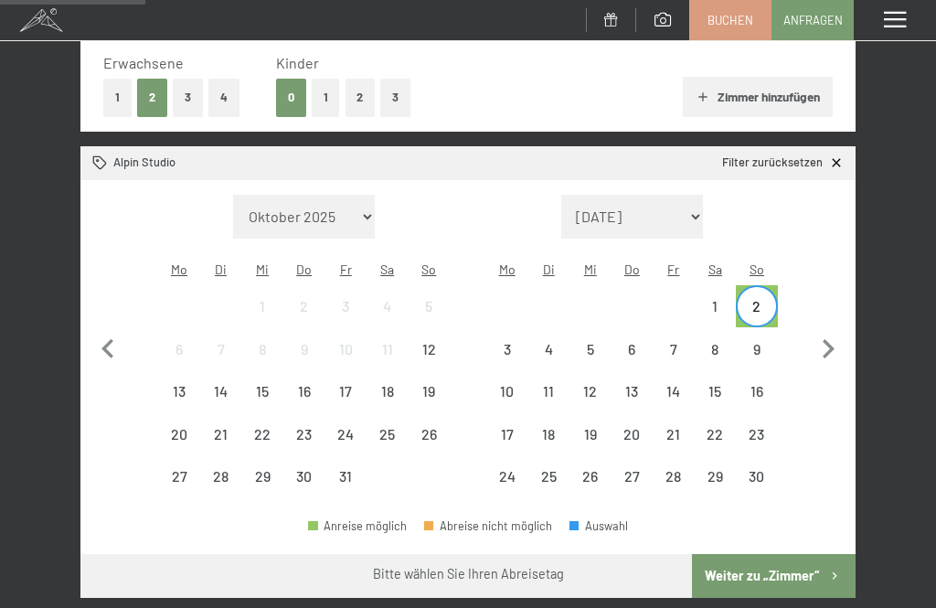
click at [588, 342] on div "5" at bounding box center [591, 361] width 38 height 38
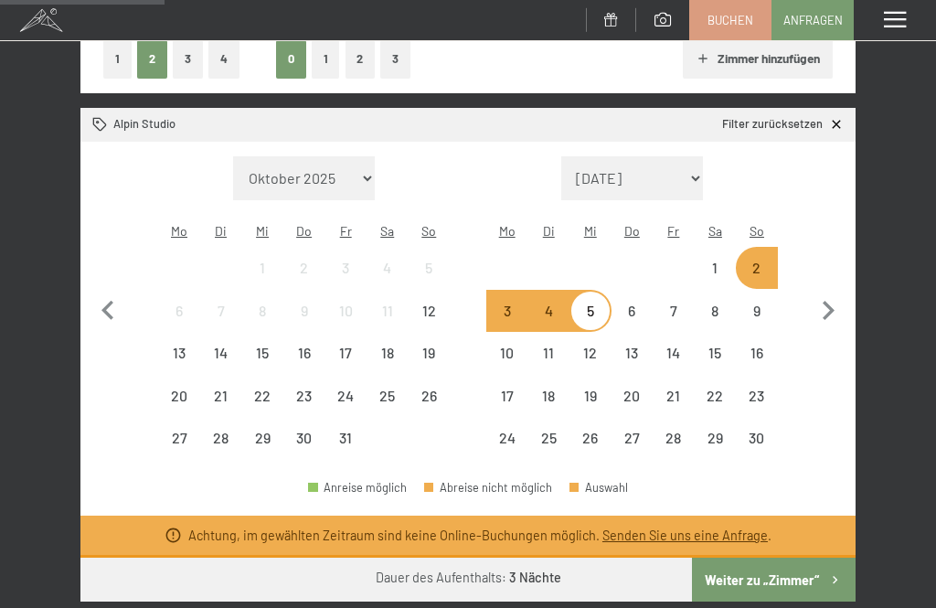
scroll to position [321, 0]
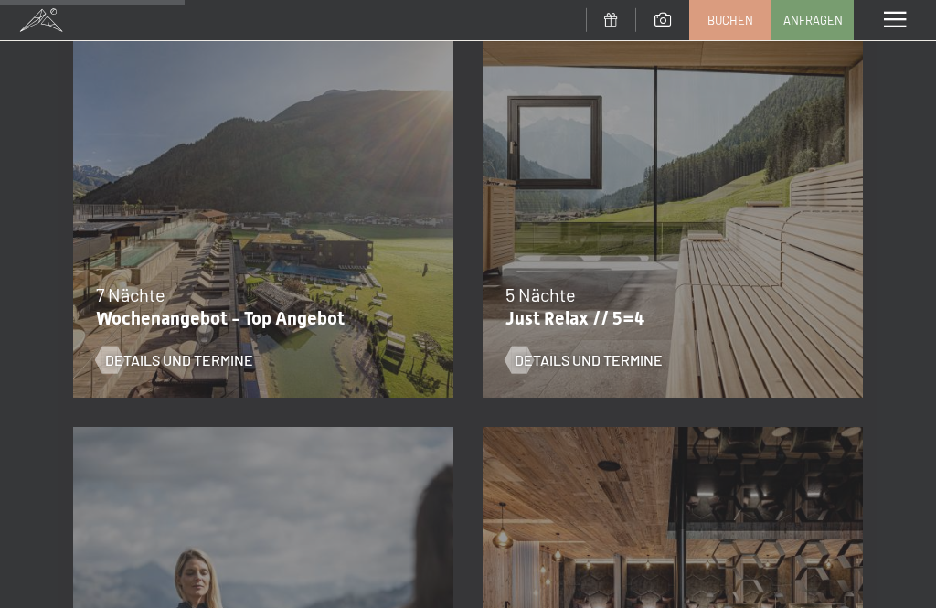
scroll to position [807, 0]
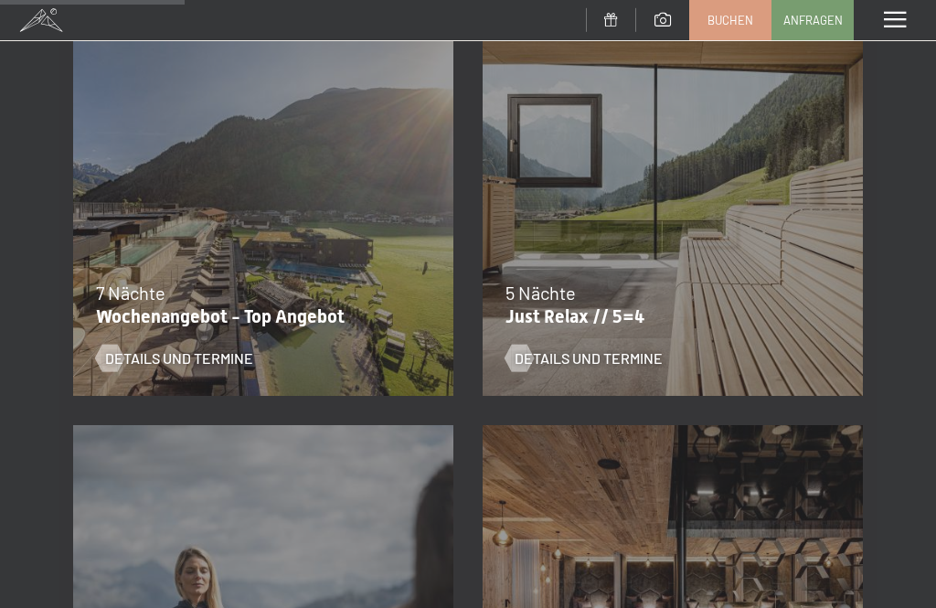
click at [611, 358] on span "Details und Termine" at bounding box center [589, 358] width 148 height 20
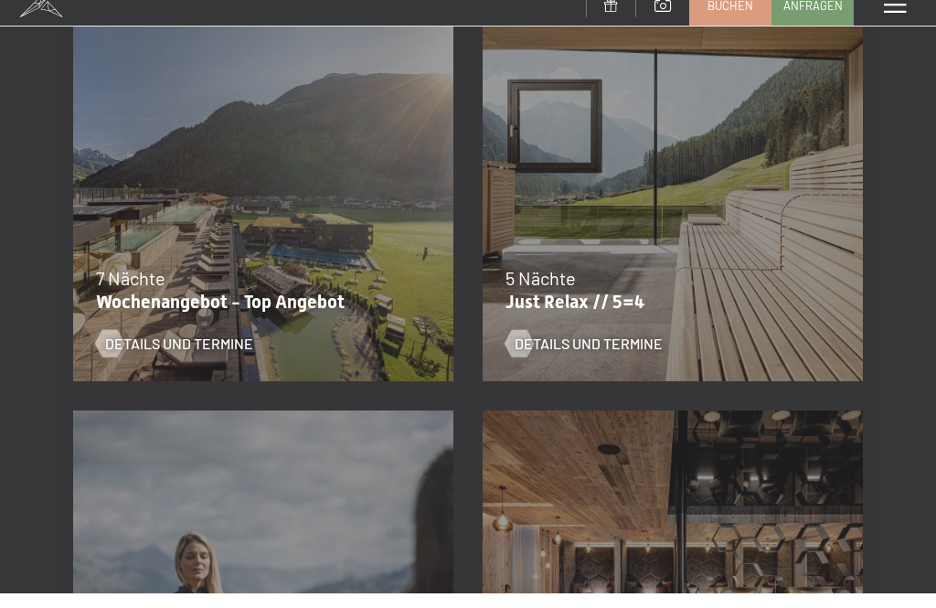
scroll to position [0, 0]
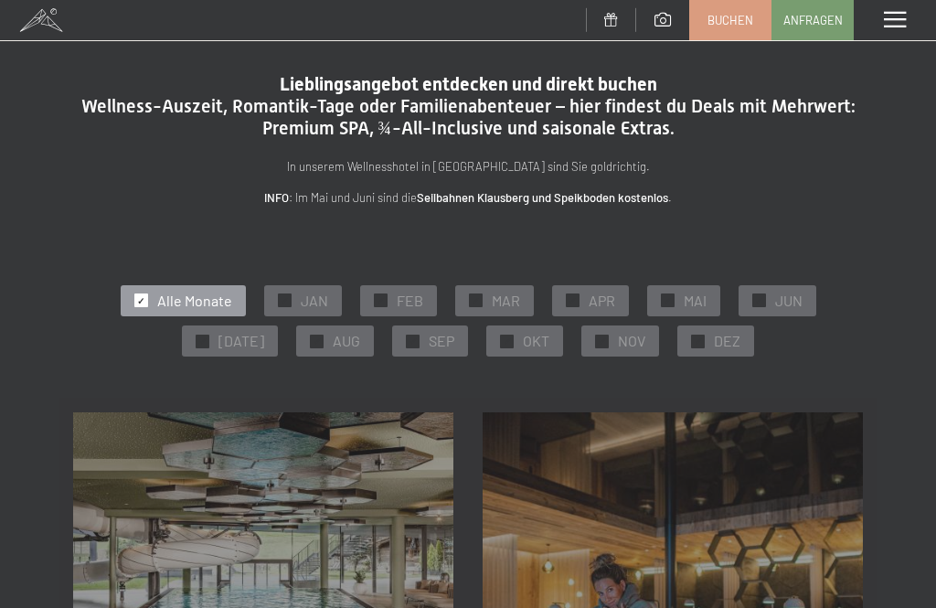
click at [902, 15] on span at bounding box center [895, 20] width 22 height 16
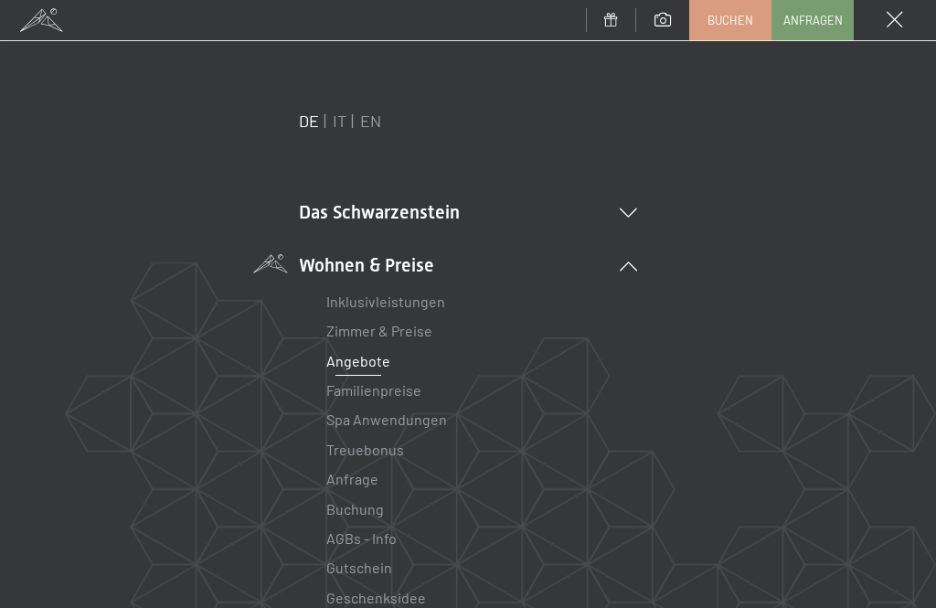
click at [401, 212] on li "Das Schwarzenstein New & Highlights Ihre Gastgeber Premium Spa Gourmet Aktiv Wo…" at bounding box center [468, 212] width 338 height 26
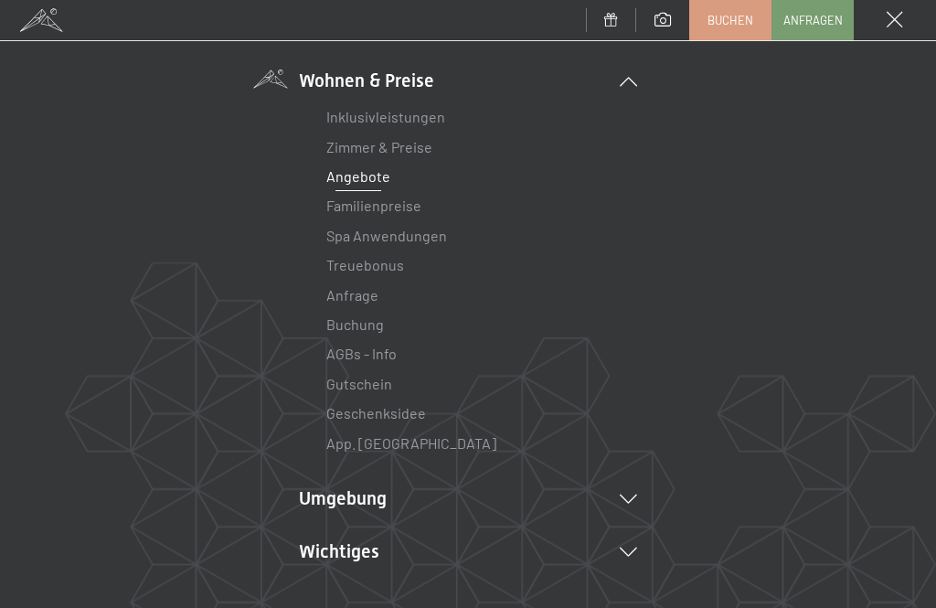
scroll to position [459, 0]
click at [406, 115] on link "Inklusivleistungen" at bounding box center [385, 117] width 119 height 17
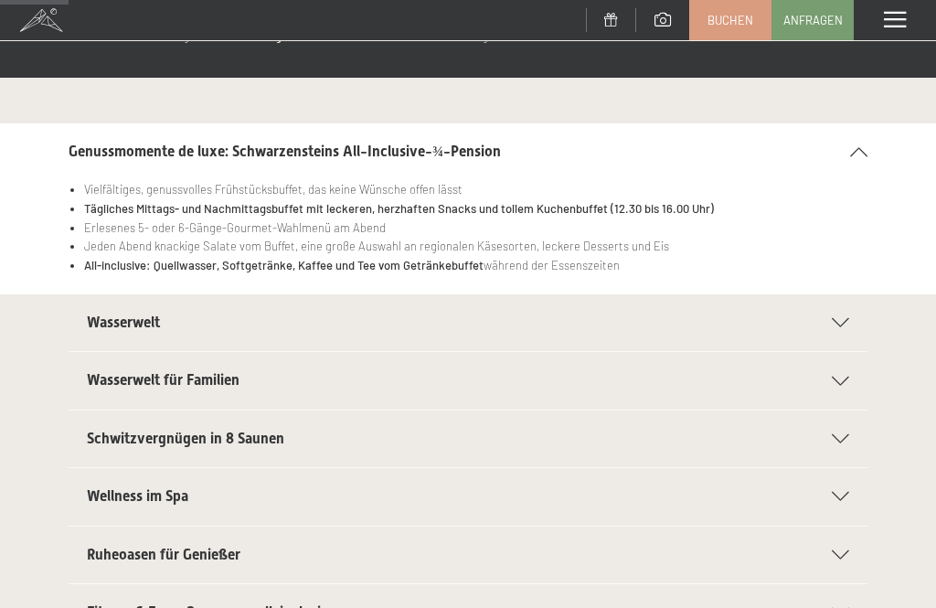
click at [138, 331] on div "Wasserwelt" at bounding box center [468, 322] width 763 height 57
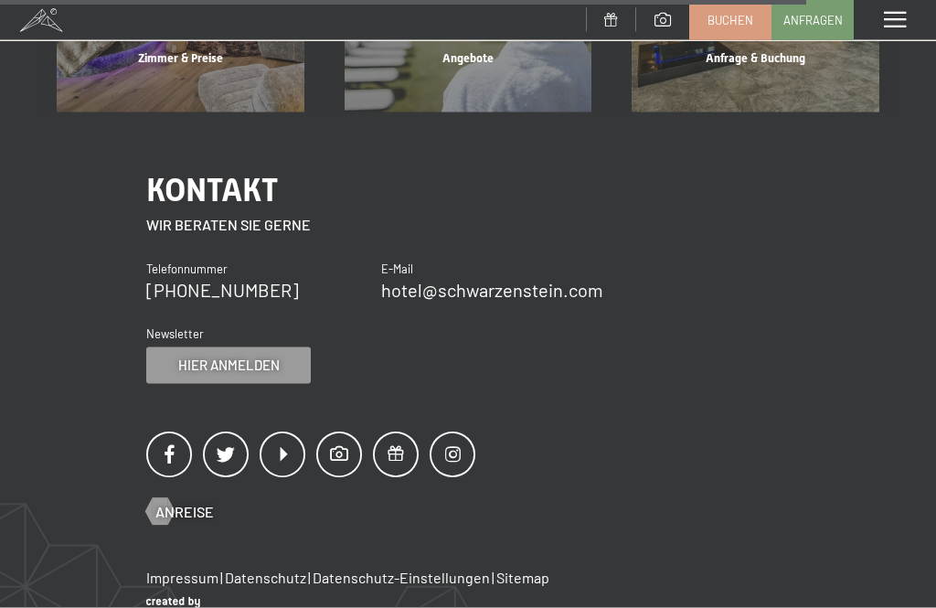
scroll to position [2014, 0]
click at [904, 21] on span at bounding box center [895, 20] width 22 height 16
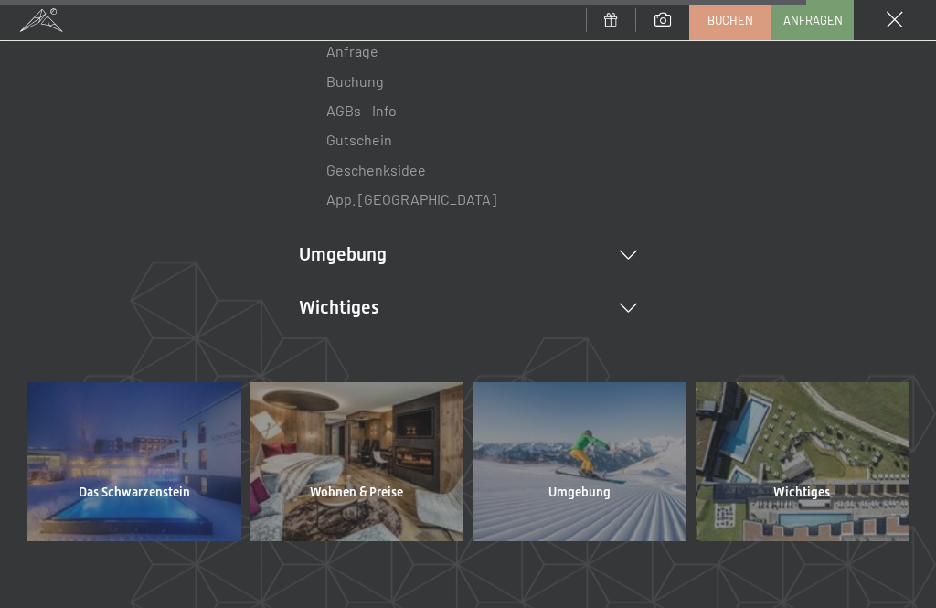
scroll to position [444, 0]
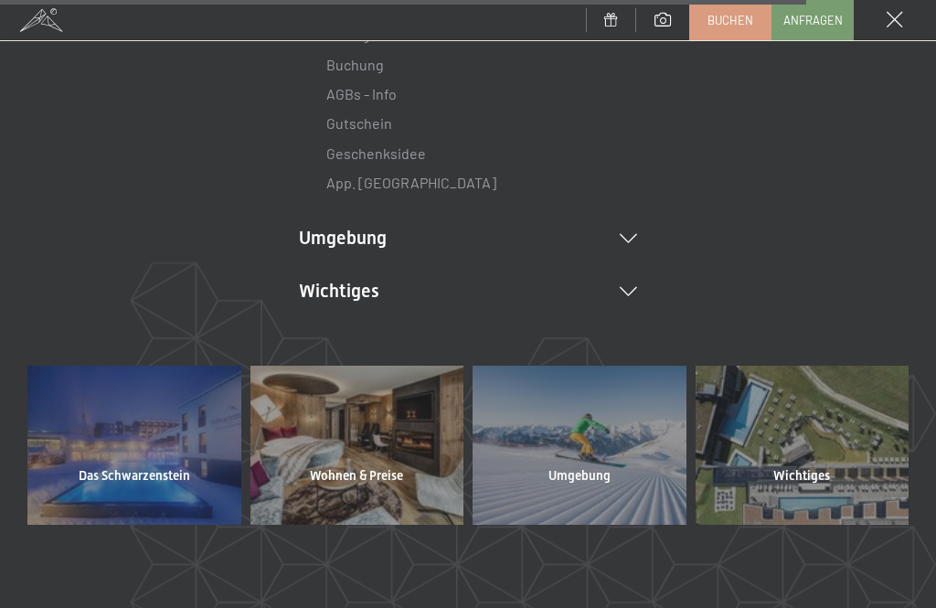
click at [165, 467] on span "Das Schwarzenstein" at bounding box center [135, 476] width 112 height 18
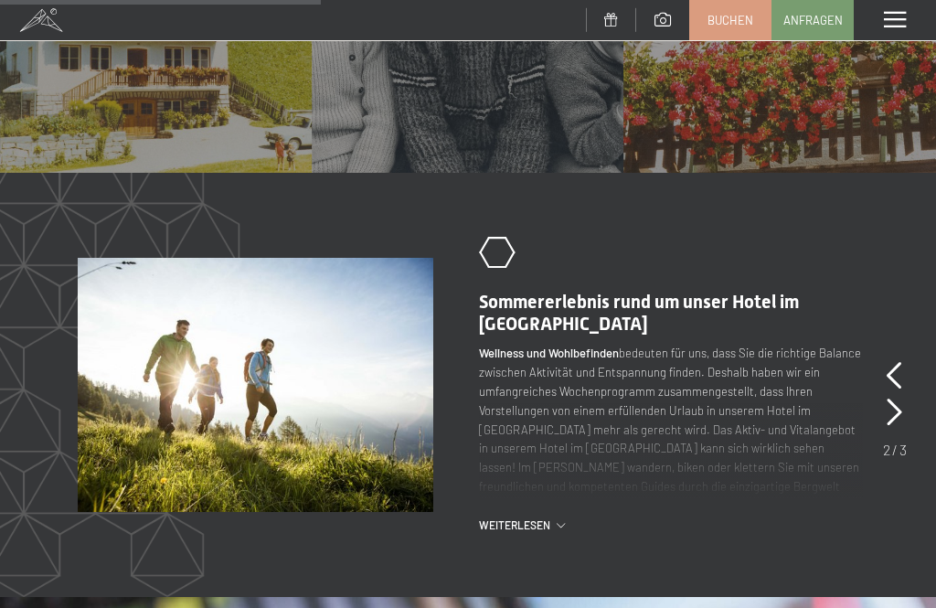
scroll to position [1537, 0]
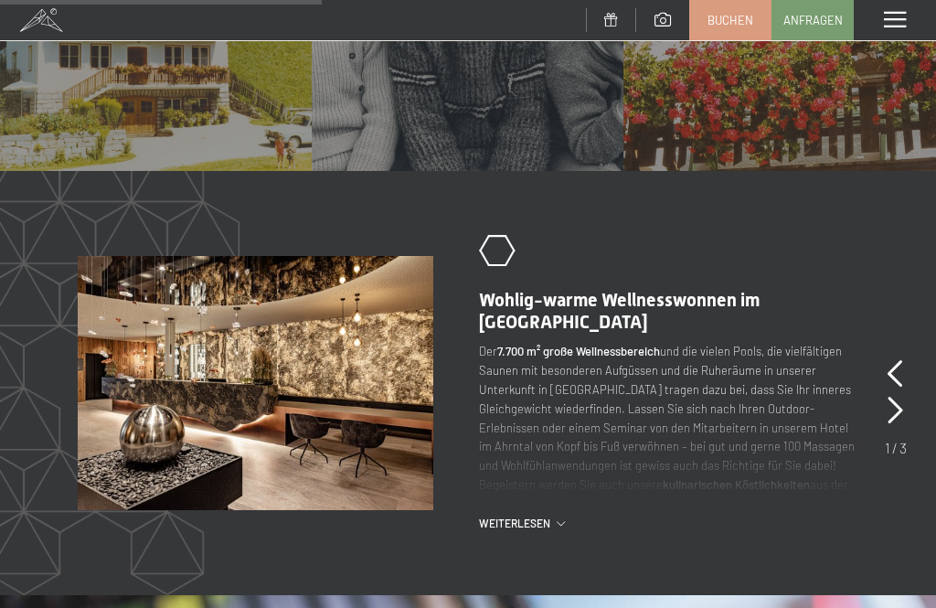
click at [521, 516] on span "Weiterlesen" at bounding box center [518, 524] width 78 height 16
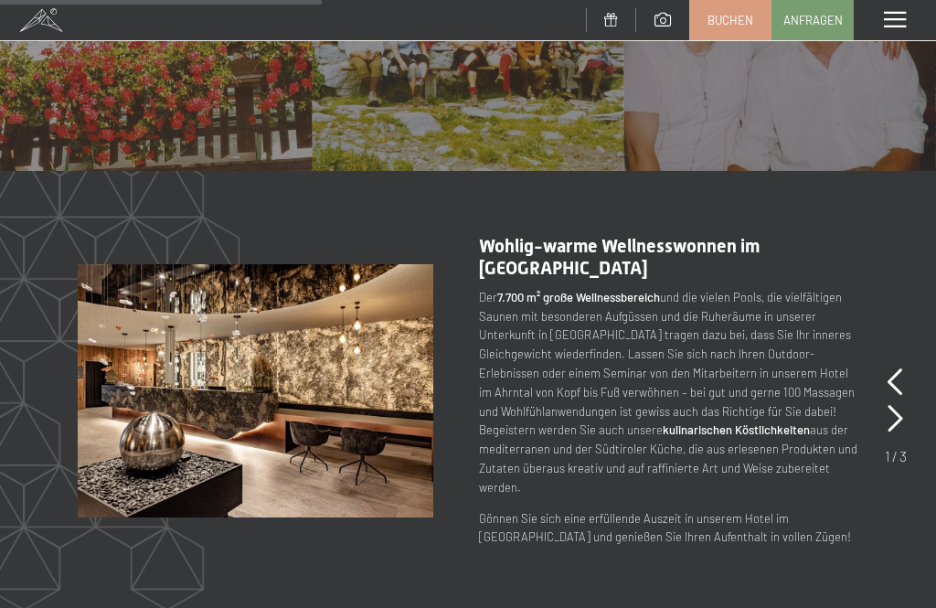
click at [895, 405] on icon at bounding box center [896, 418] width 16 height 27
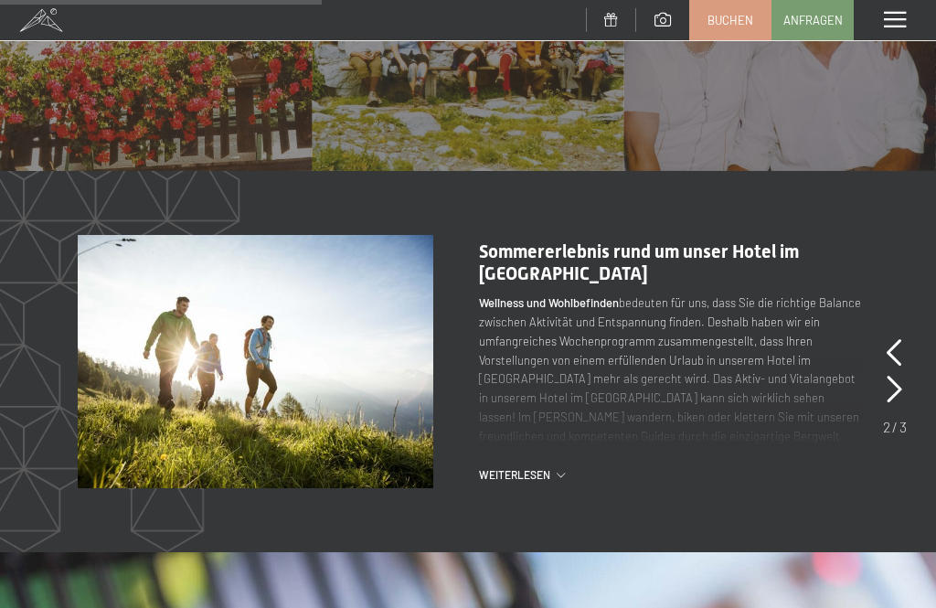
click at [895, 376] on icon at bounding box center [895, 389] width 16 height 27
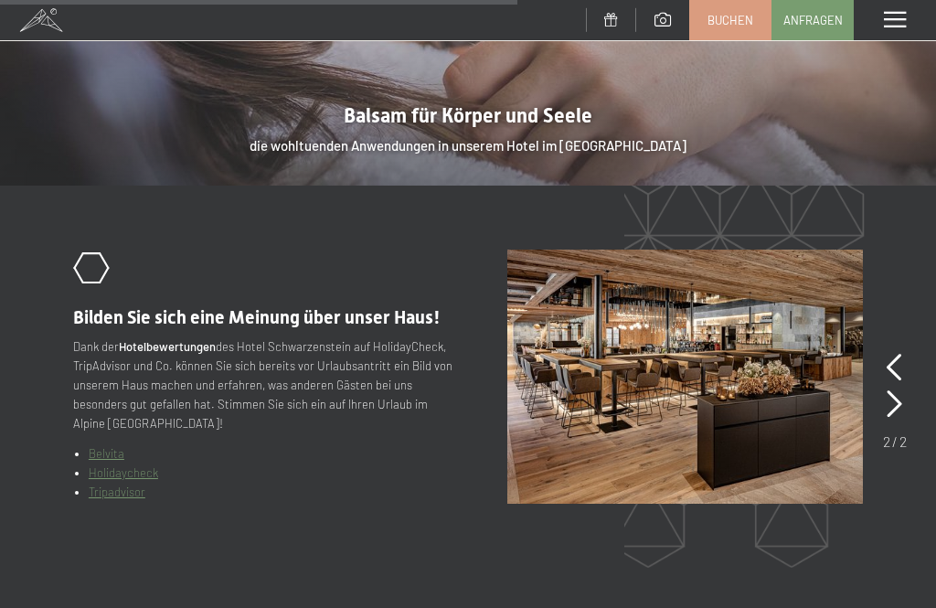
scroll to position [2625, 0]
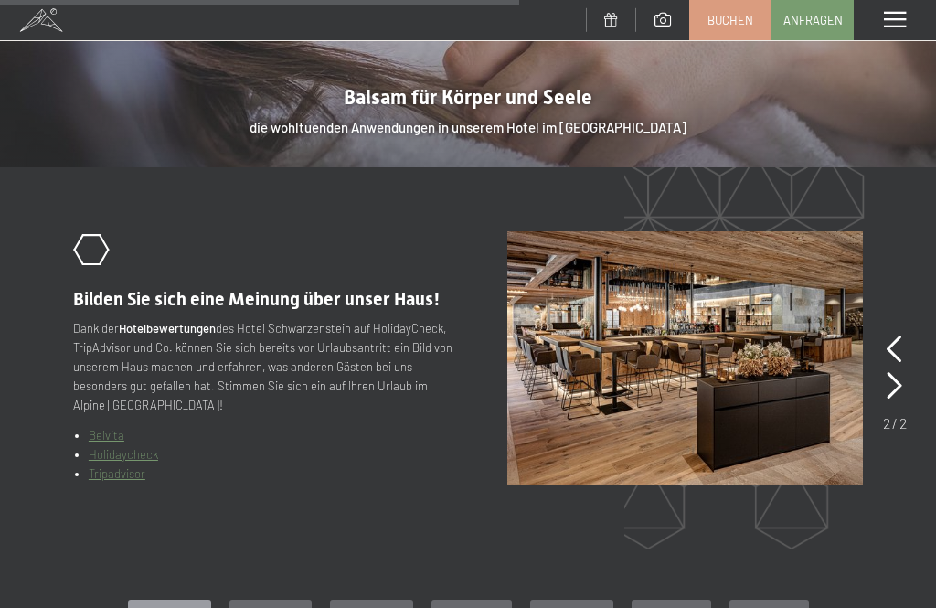
click at [897, 372] on icon at bounding box center [895, 385] width 16 height 27
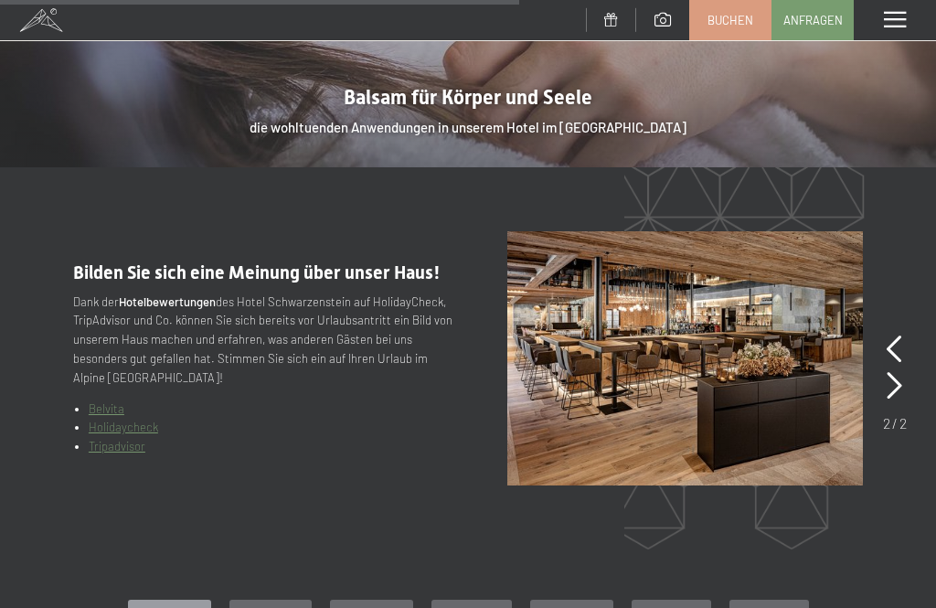
click at [899, 372] on icon at bounding box center [895, 385] width 16 height 27
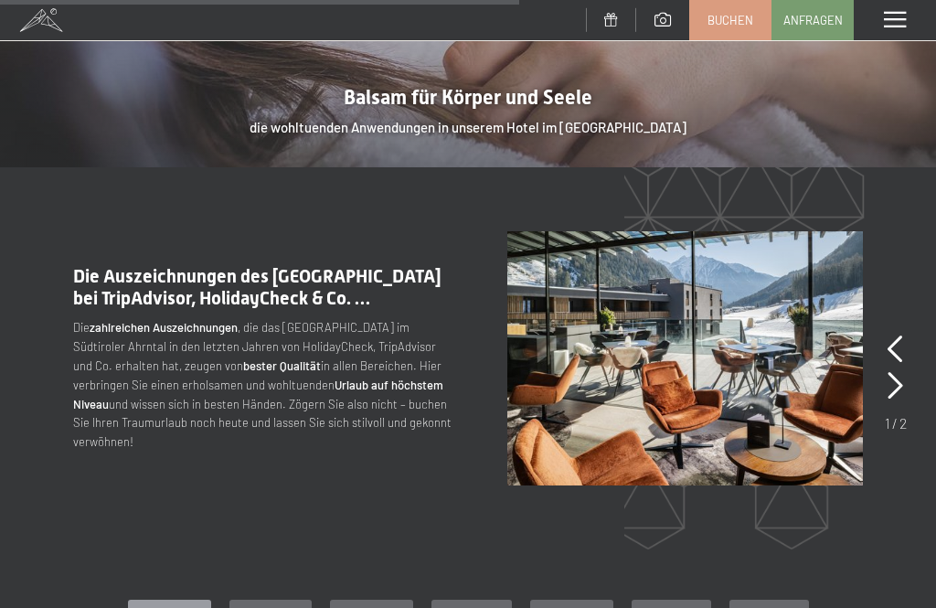
click at [898, 372] on icon at bounding box center [896, 385] width 16 height 27
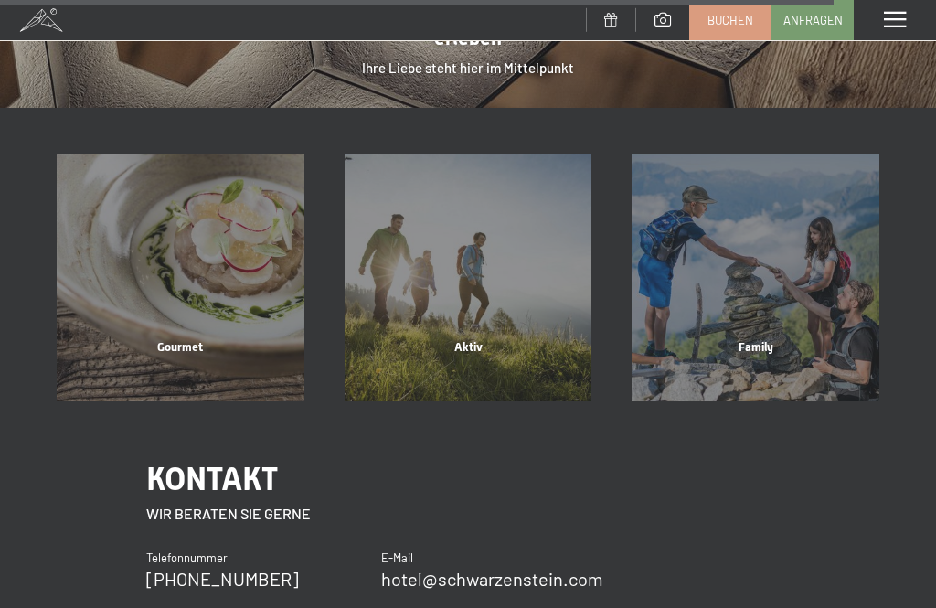
scroll to position [4284, 0]
click at [188, 340] on div "Gourmet" at bounding box center [181, 371] width 288 height 62
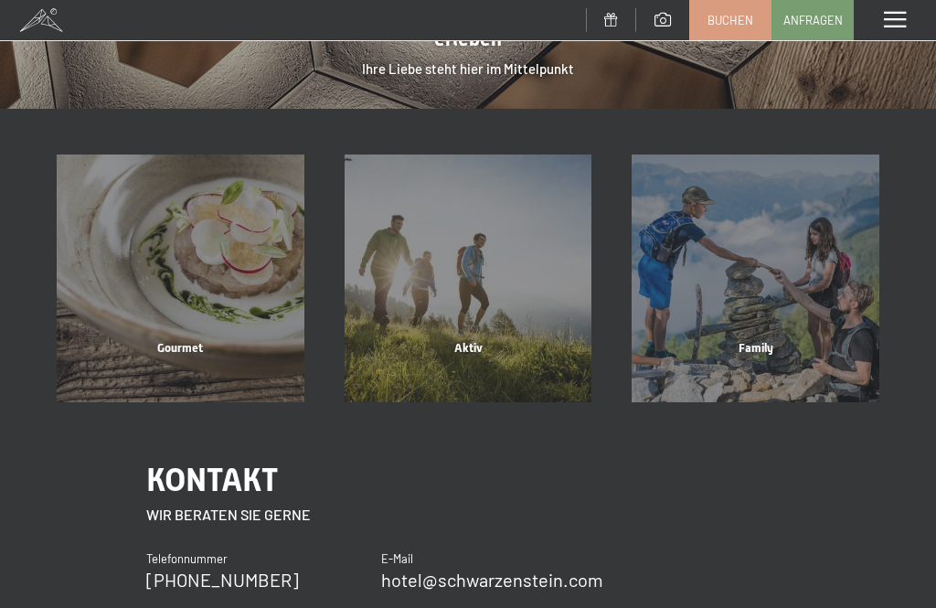
scroll to position [0, 0]
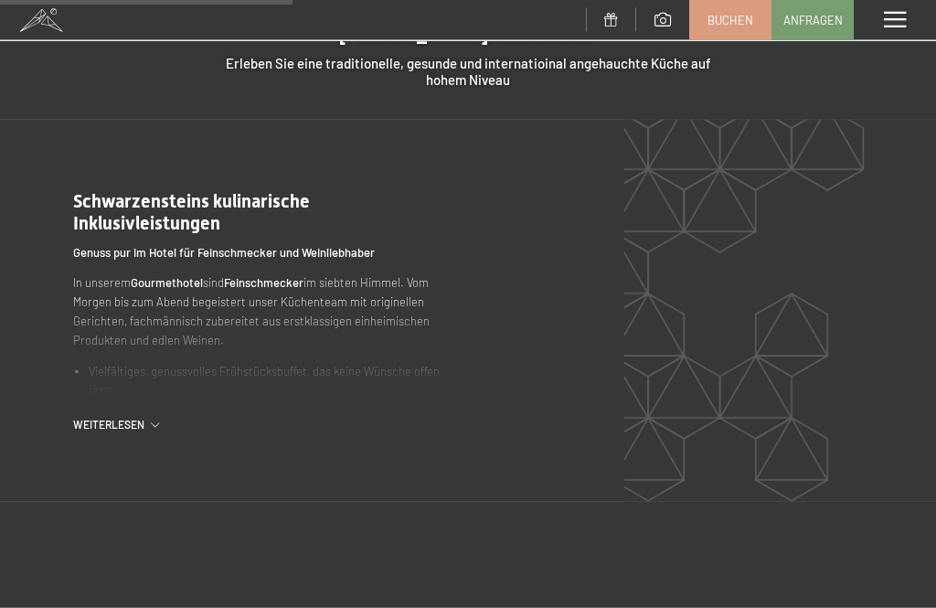
scroll to position [1702, 0]
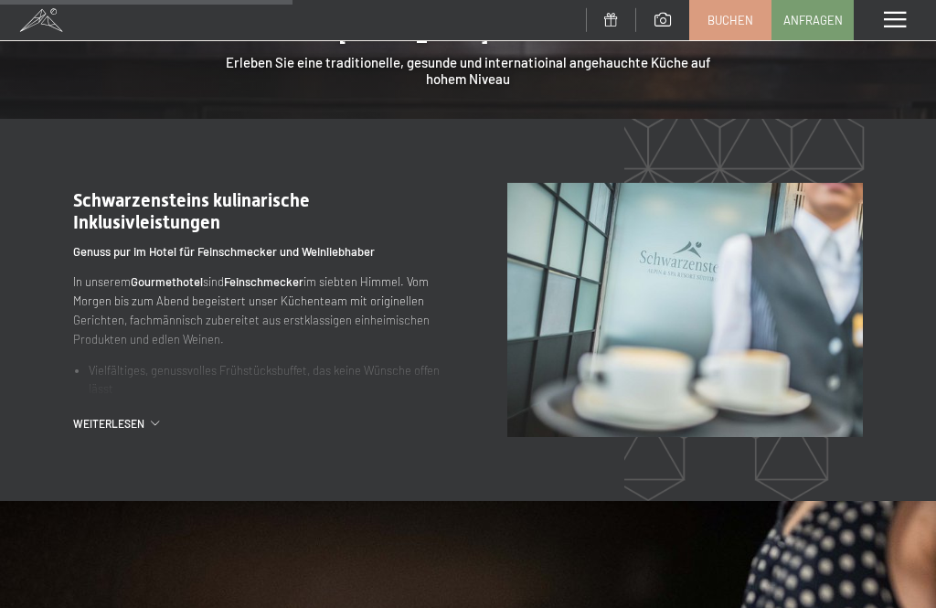
click at [123, 416] on span "Weiterlesen" at bounding box center [112, 424] width 78 height 16
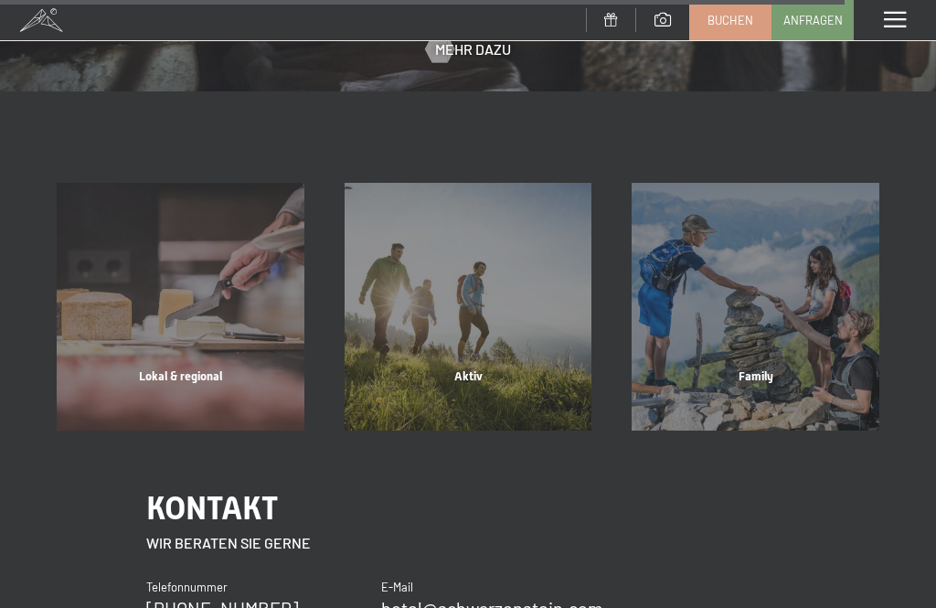
scroll to position [5061, 0]
click at [766, 368] on div "Family" at bounding box center [756, 399] width 288 height 62
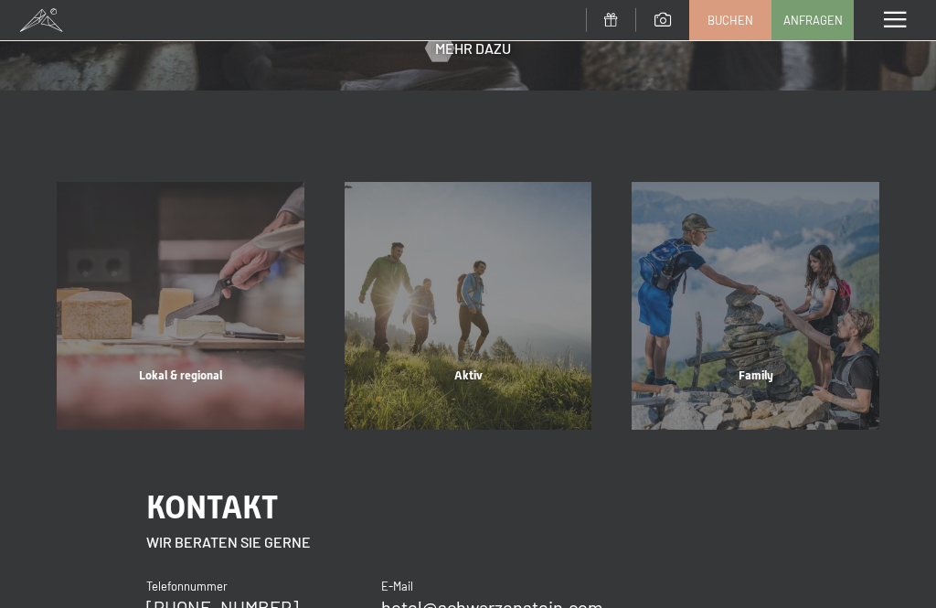
scroll to position [0, 0]
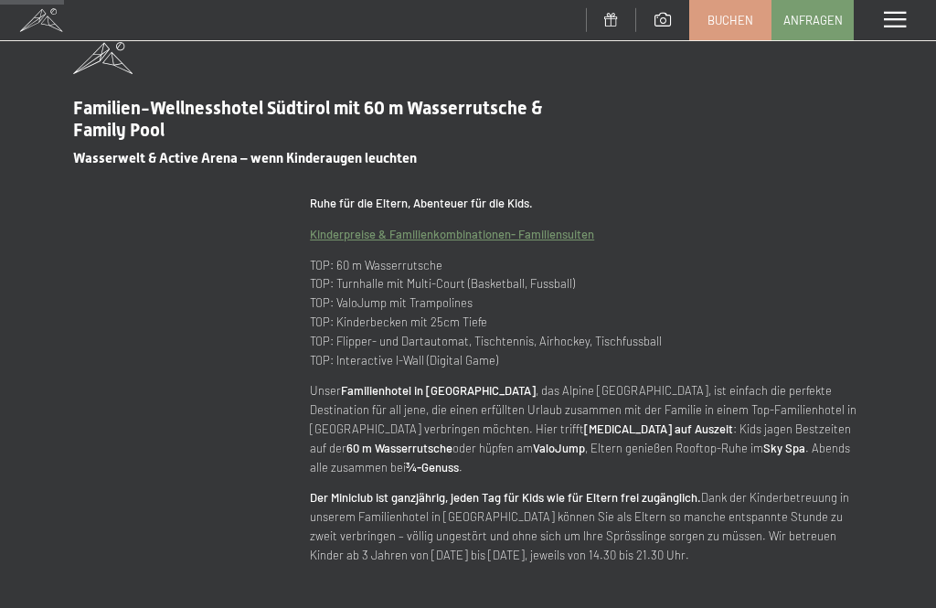
scroll to position [698, 0]
